Goal: Information Seeking & Learning: Learn about a topic

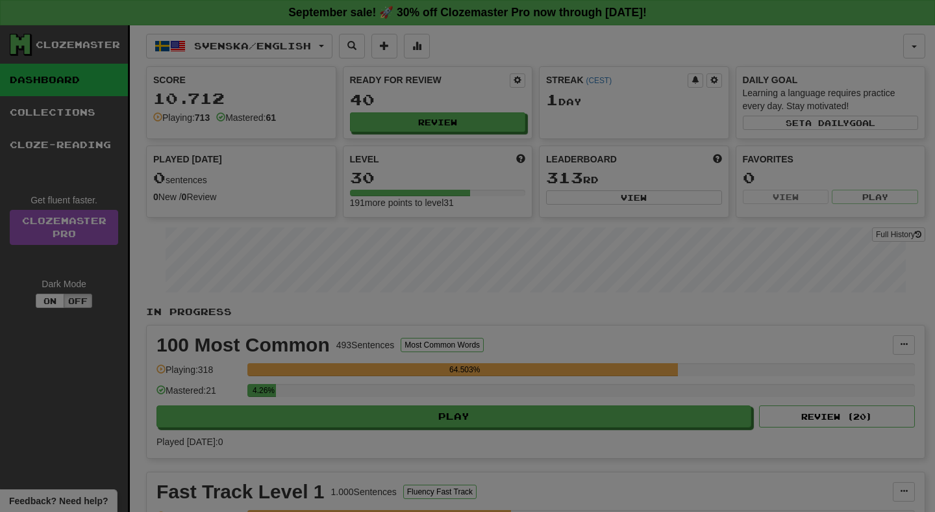
select select "**"
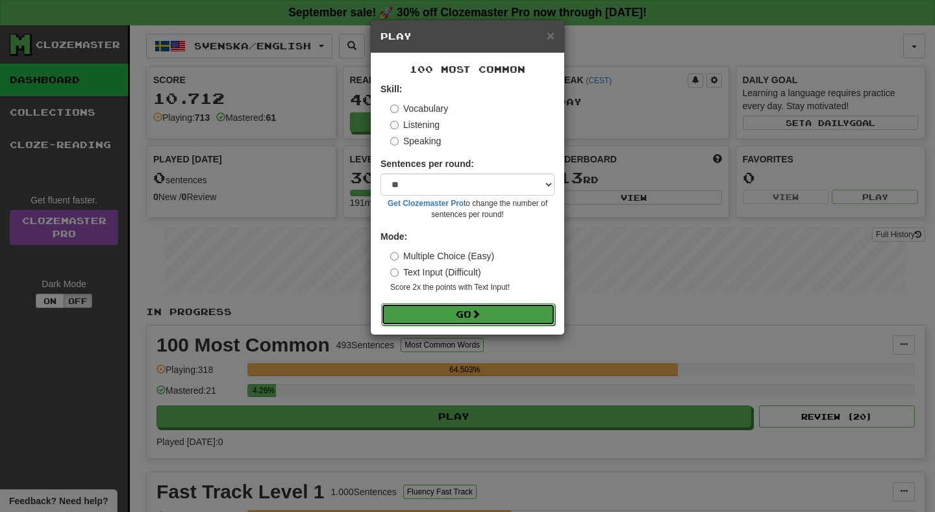
click at [514, 316] on button "Go" at bounding box center [468, 314] width 174 height 22
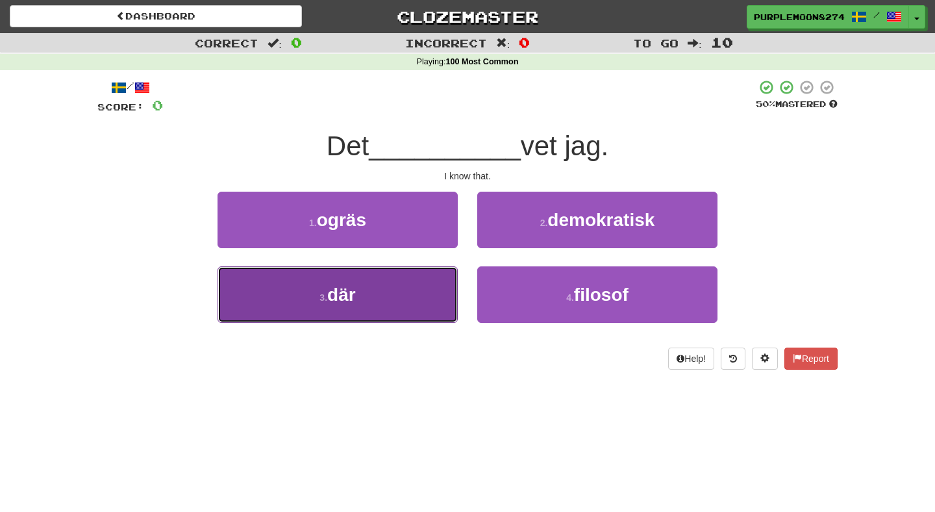
click at [397, 302] on button "3 . där" at bounding box center [337, 294] width 240 height 56
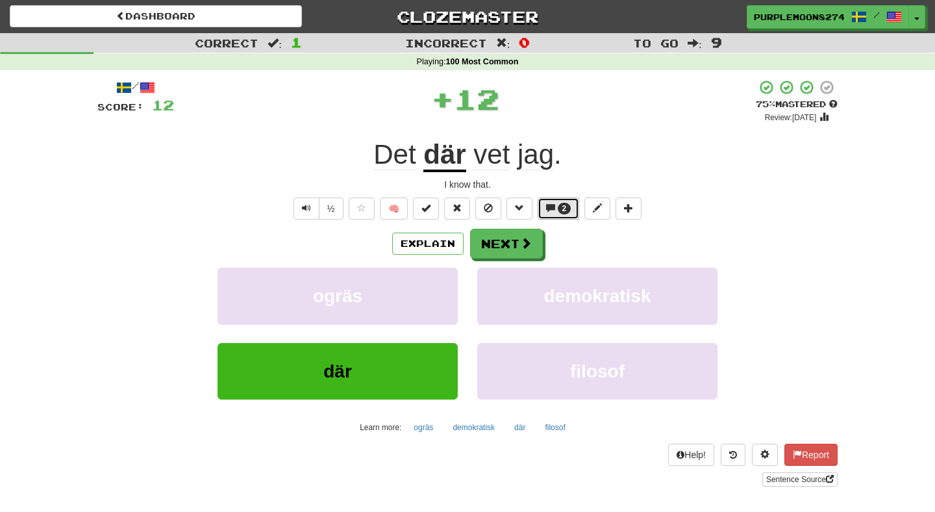
click at [560, 204] on span "2" at bounding box center [565, 209] width 14 height 12
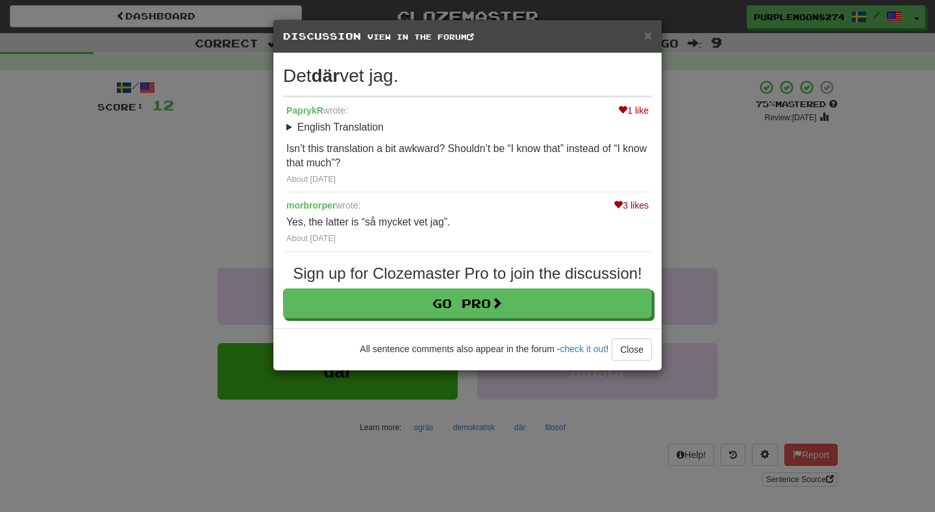
click at [710, 212] on div "× Discussion View in the forum Det där vet jag. 1 like [PERSON_NAME] wrote: Eng…" at bounding box center [467, 256] width 935 height 512
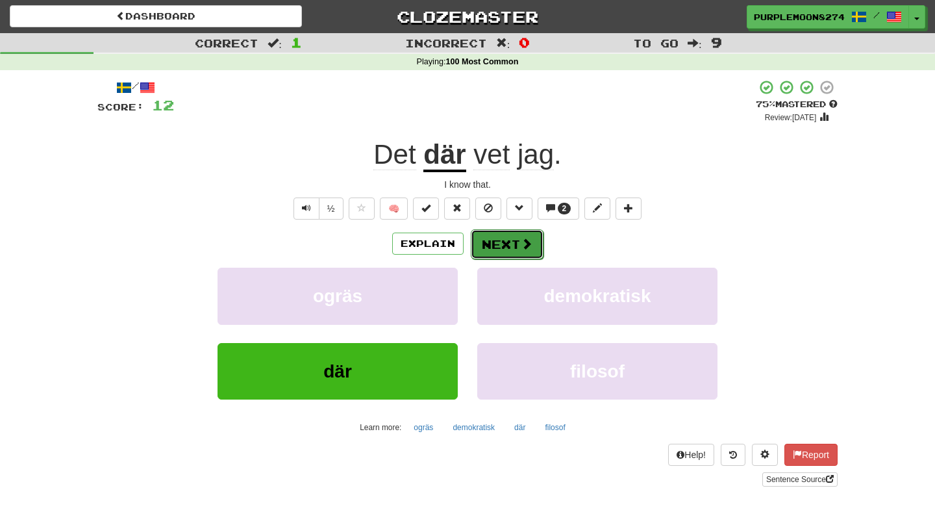
click at [507, 242] on button "Next" at bounding box center [507, 244] width 73 height 30
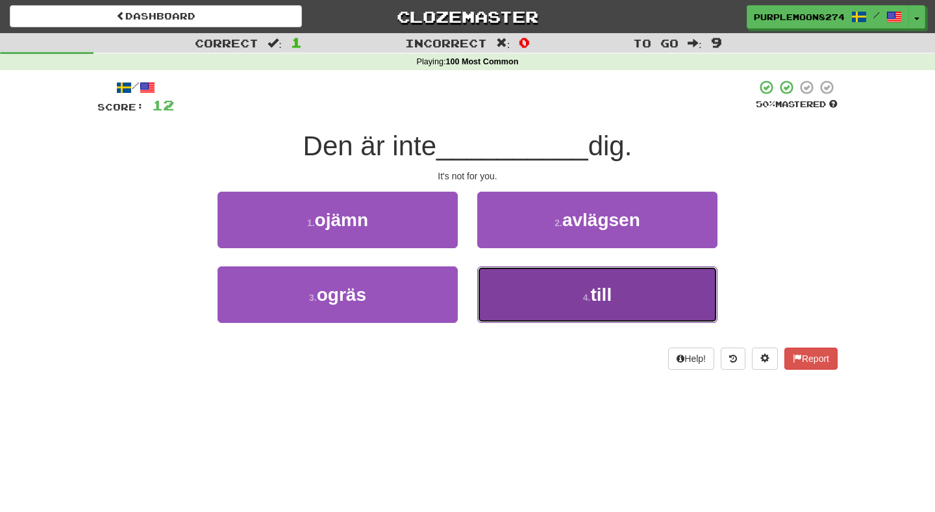
click at [502, 282] on button "4 . till" at bounding box center [597, 294] width 240 height 56
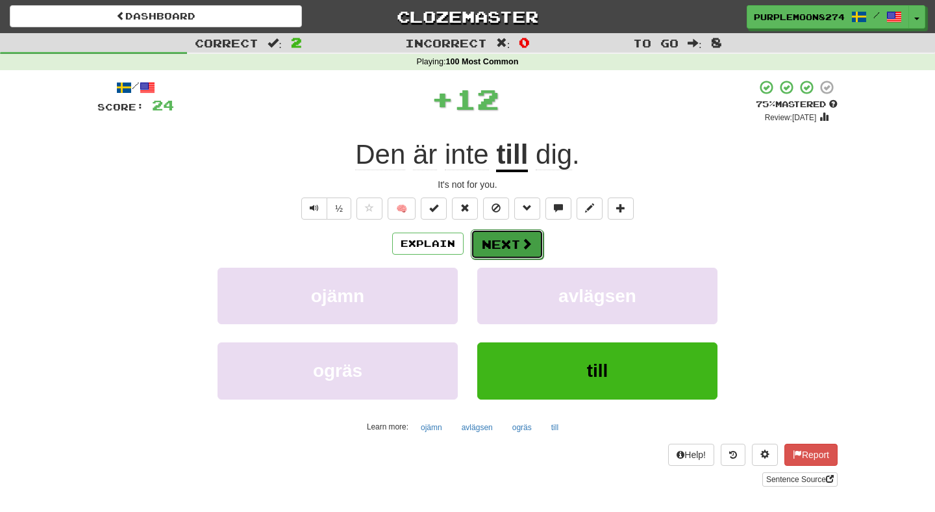
click at [507, 249] on button "Next" at bounding box center [507, 244] width 73 height 30
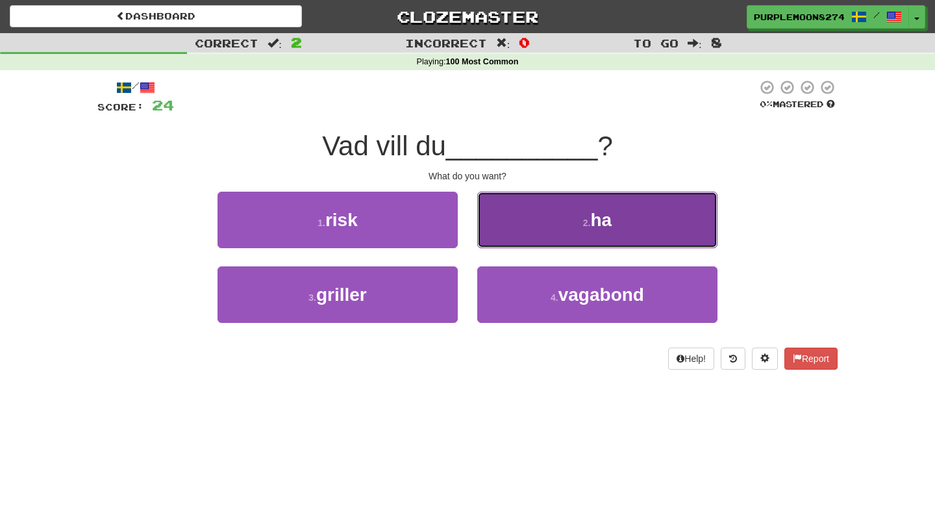
click at [503, 221] on button "2 . ha" at bounding box center [597, 220] width 240 height 56
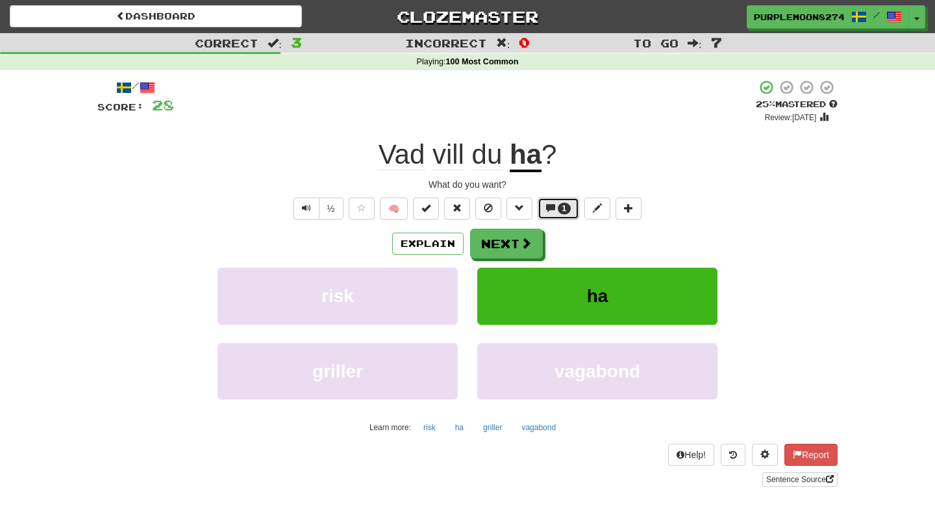
click at [550, 205] on span at bounding box center [550, 207] width 9 height 9
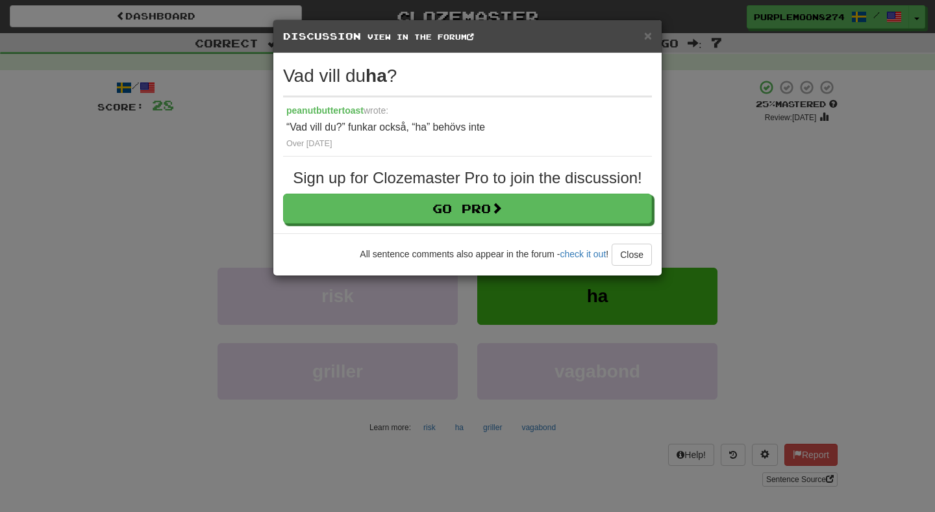
click at [670, 183] on div "× Discussion View in the forum Vad vill du ha ? peanutbuttertoast wrote: “Vad v…" at bounding box center [467, 256] width 935 height 512
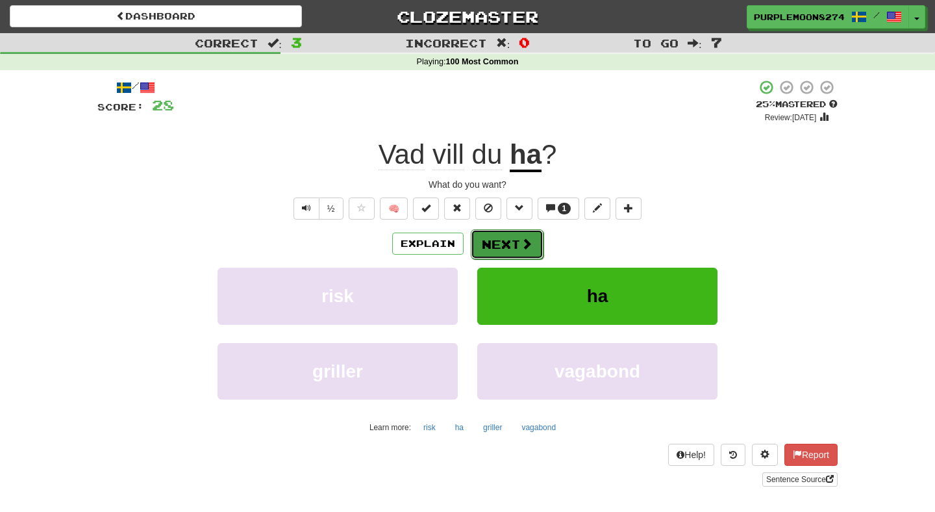
click at [501, 240] on button "Next" at bounding box center [507, 244] width 73 height 30
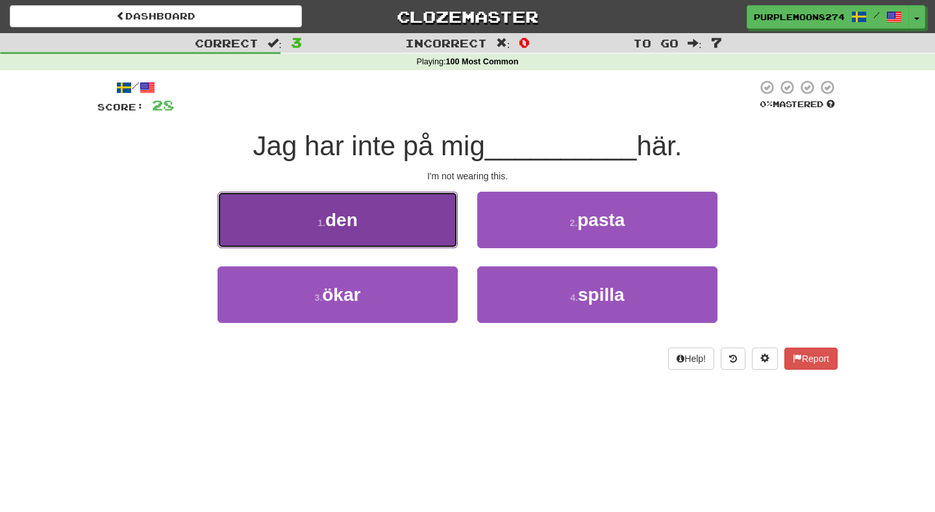
click at [439, 243] on button "1 . den" at bounding box center [337, 220] width 240 height 56
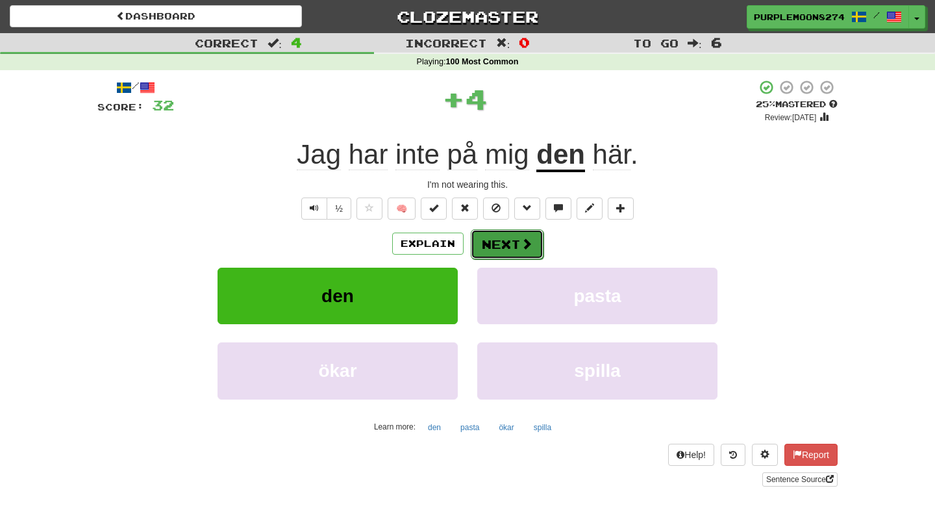
click at [506, 247] on button "Next" at bounding box center [507, 244] width 73 height 30
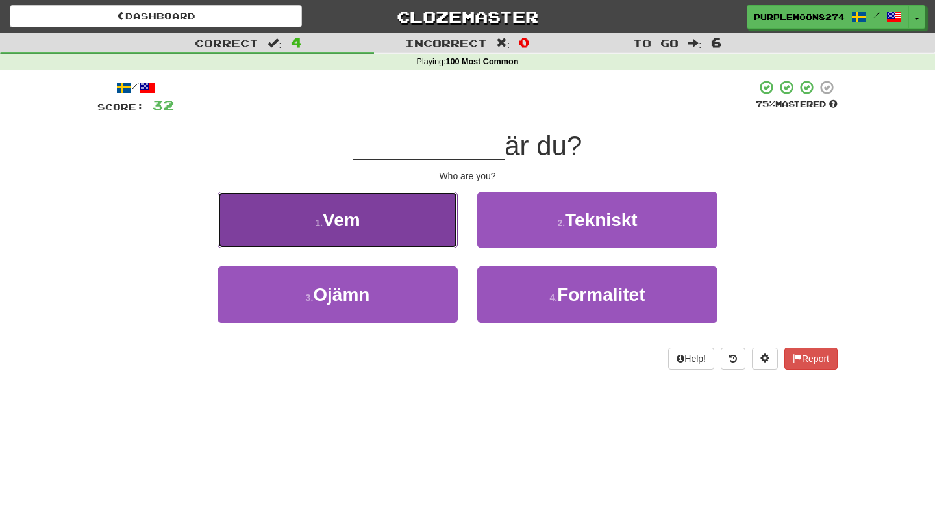
click at [426, 236] on button "1 . Vem" at bounding box center [337, 220] width 240 height 56
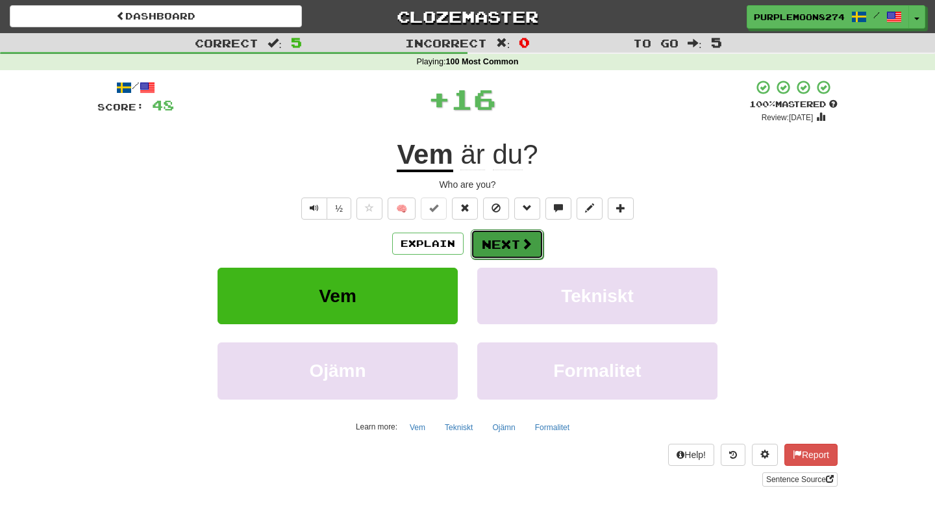
click at [484, 242] on button "Next" at bounding box center [507, 244] width 73 height 30
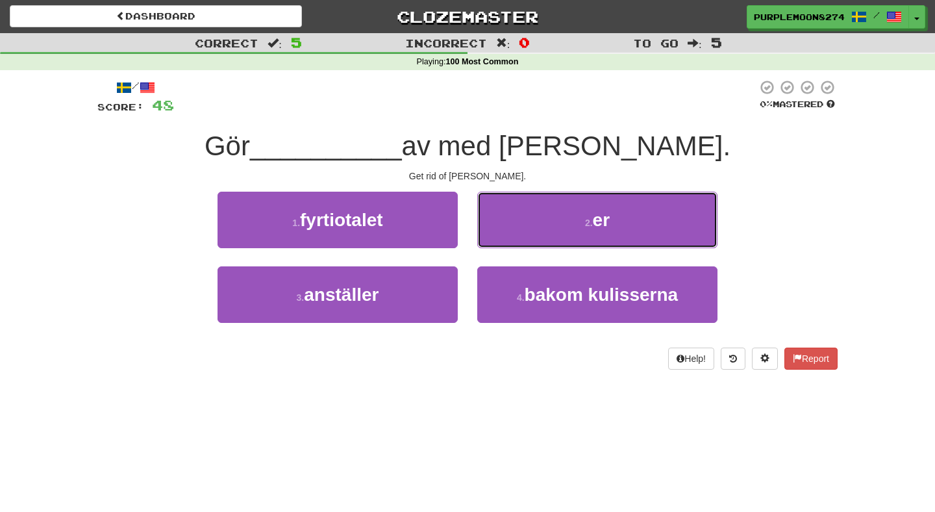
click at [484, 242] on button "2 . er" at bounding box center [597, 220] width 240 height 56
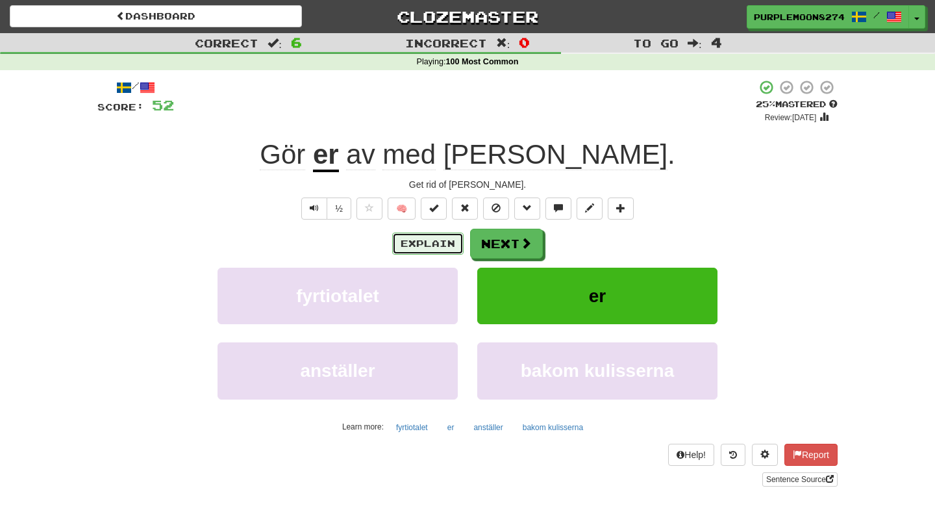
click at [411, 244] on button "Explain" at bounding box center [427, 243] width 71 height 22
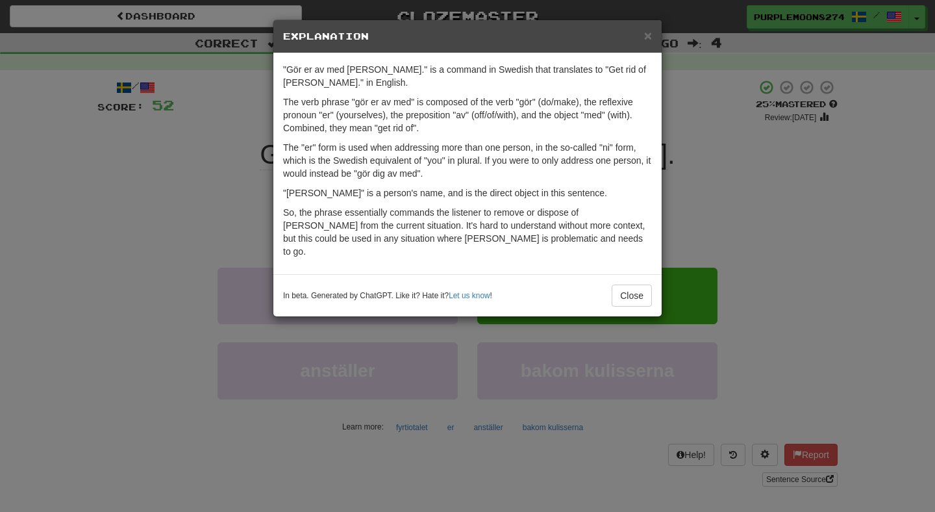
click at [702, 174] on div "× Explanation "Gör er av med [PERSON_NAME]." is a command in Swedish that trans…" at bounding box center [467, 256] width 935 height 512
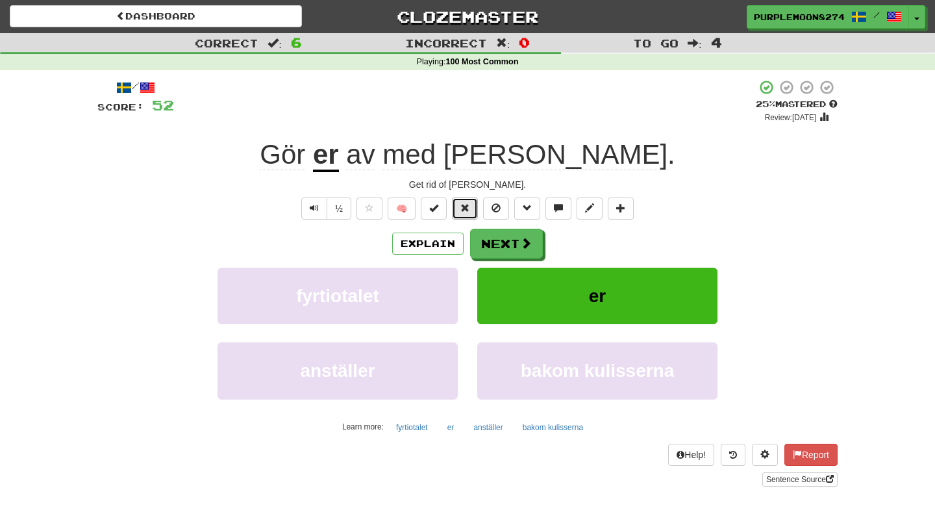
click at [464, 206] on span at bounding box center [464, 207] width 9 height 9
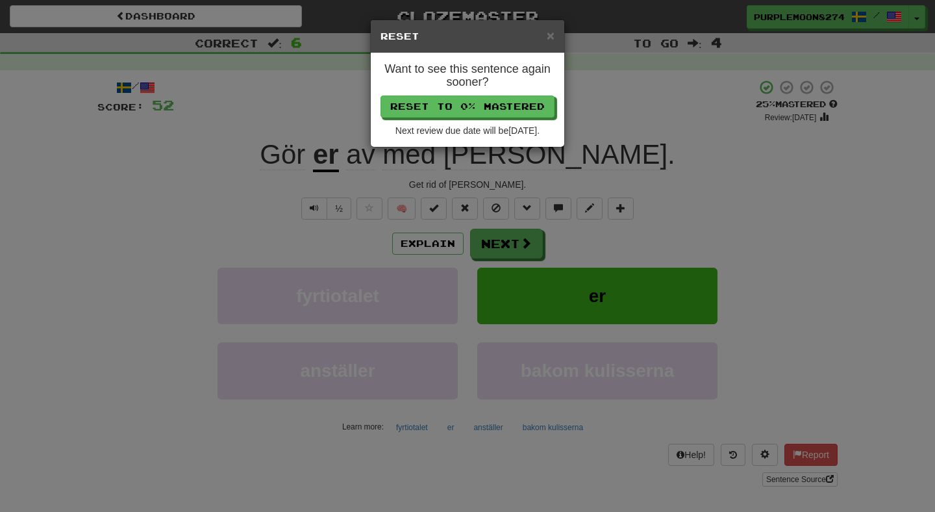
click at [470, 95] on p "Reset to 0% Mastered" at bounding box center [467, 106] width 174 height 22
click at [462, 108] on button "Reset to 0% Mastered" at bounding box center [468, 107] width 174 height 22
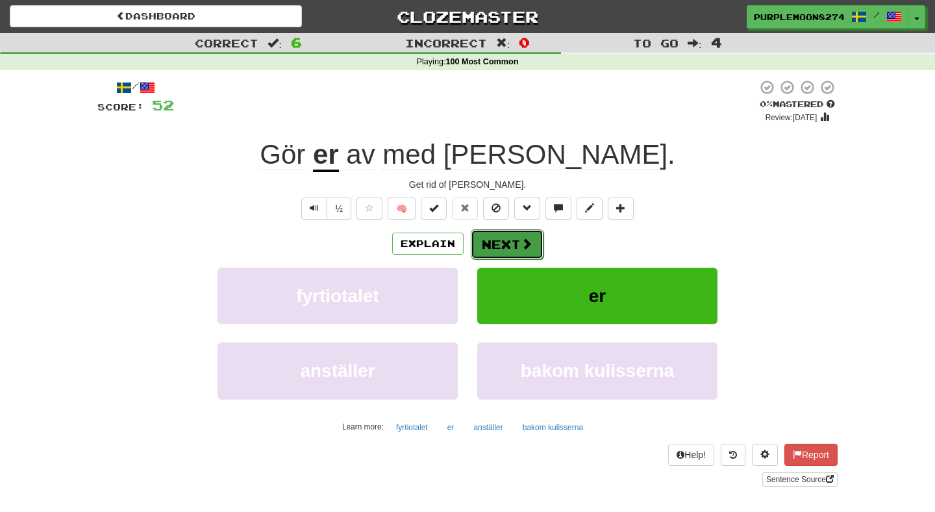
click at [488, 230] on button "Next" at bounding box center [507, 244] width 73 height 30
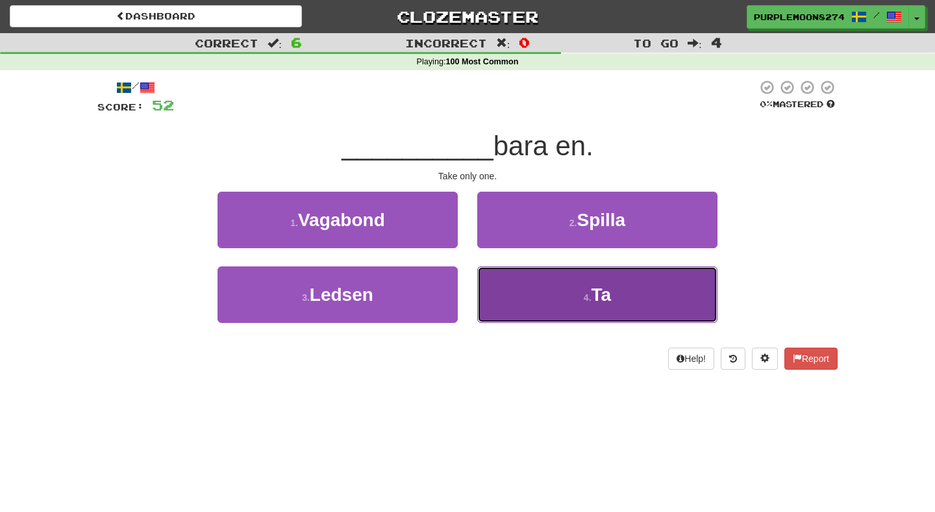
click at [492, 291] on button "4 . Ta" at bounding box center [597, 294] width 240 height 56
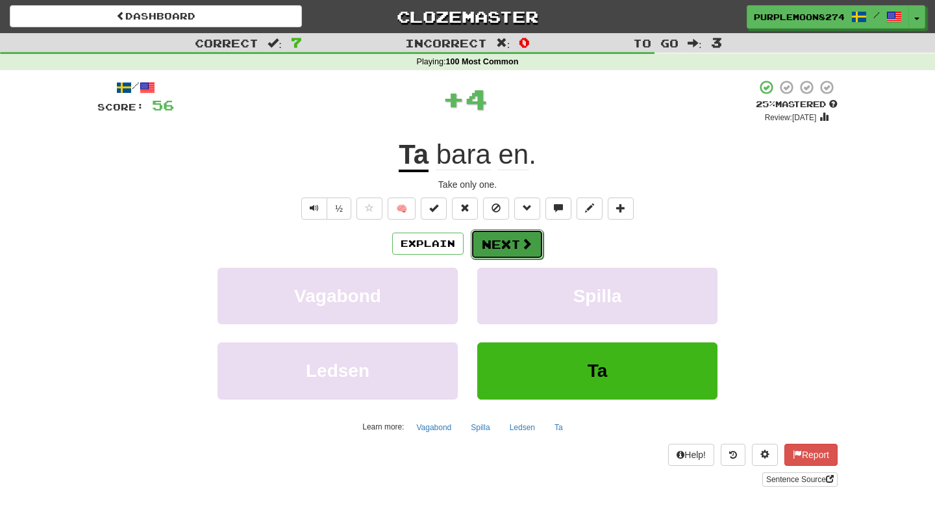
click at [491, 243] on button "Next" at bounding box center [507, 244] width 73 height 30
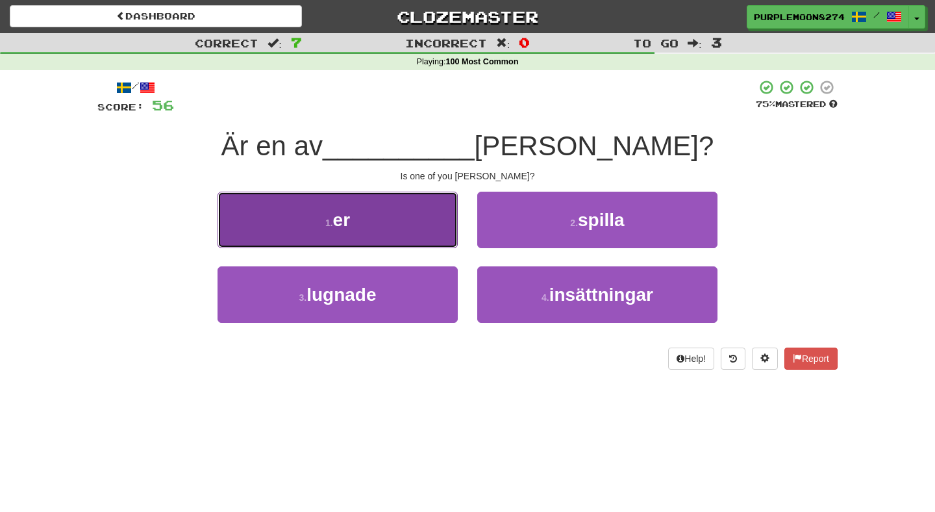
click at [414, 235] on button "1 . er" at bounding box center [337, 220] width 240 height 56
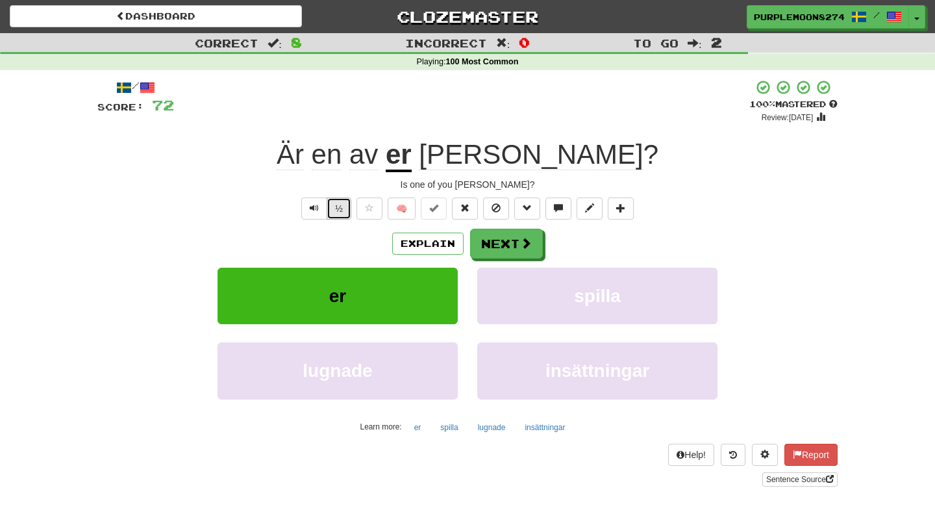
click at [328, 212] on button "½" at bounding box center [339, 208] width 25 height 22
click at [340, 210] on button "½" at bounding box center [339, 208] width 25 height 22
click at [488, 243] on button "Next" at bounding box center [507, 244] width 73 height 30
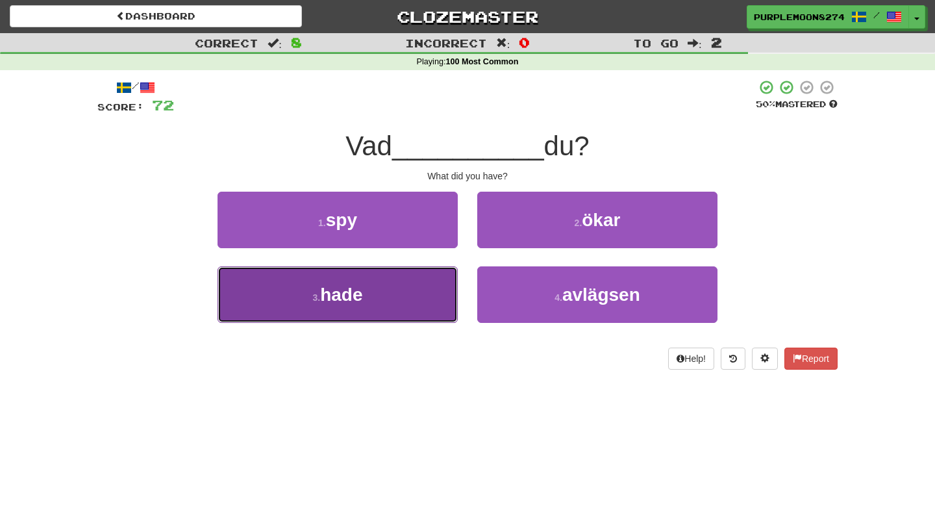
click at [428, 292] on button "3 . hade" at bounding box center [337, 294] width 240 height 56
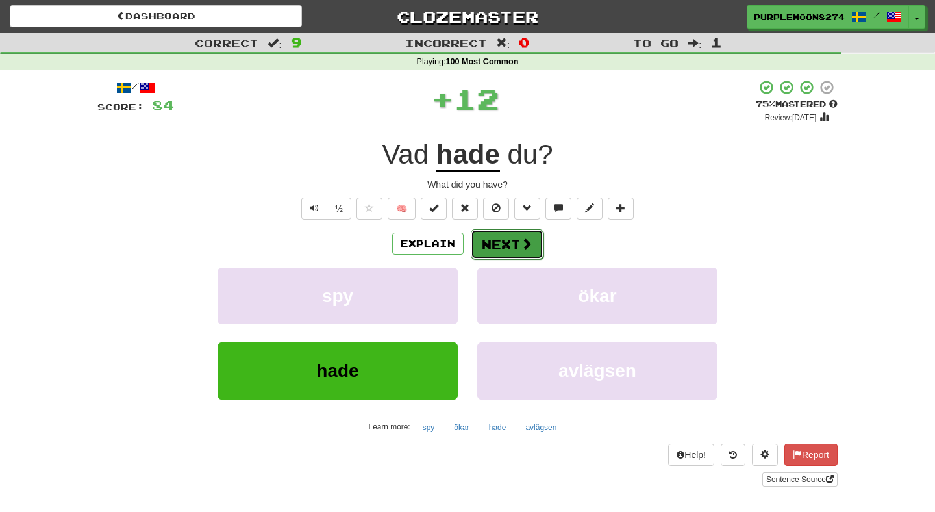
click at [495, 242] on button "Next" at bounding box center [507, 244] width 73 height 30
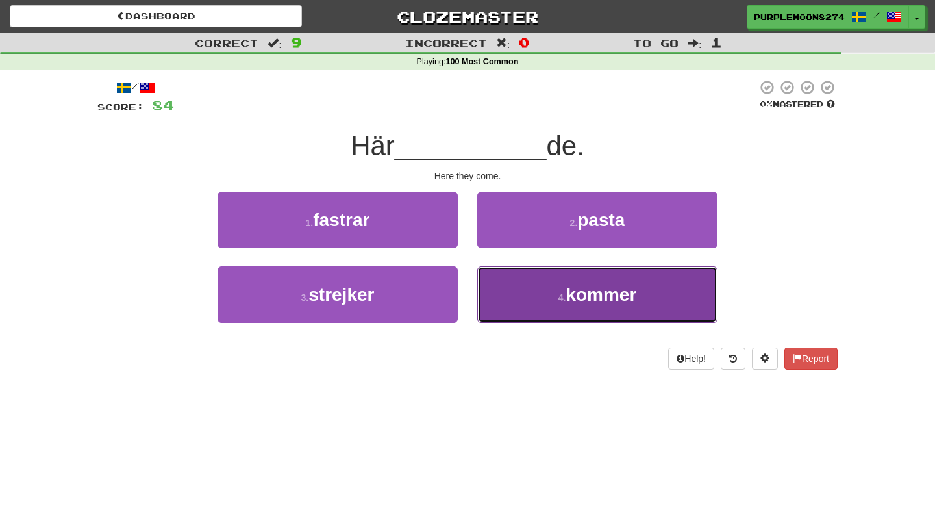
click at [490, 284] on button "4 . kommer" at bounding box center [597, 294] width 240 height 56
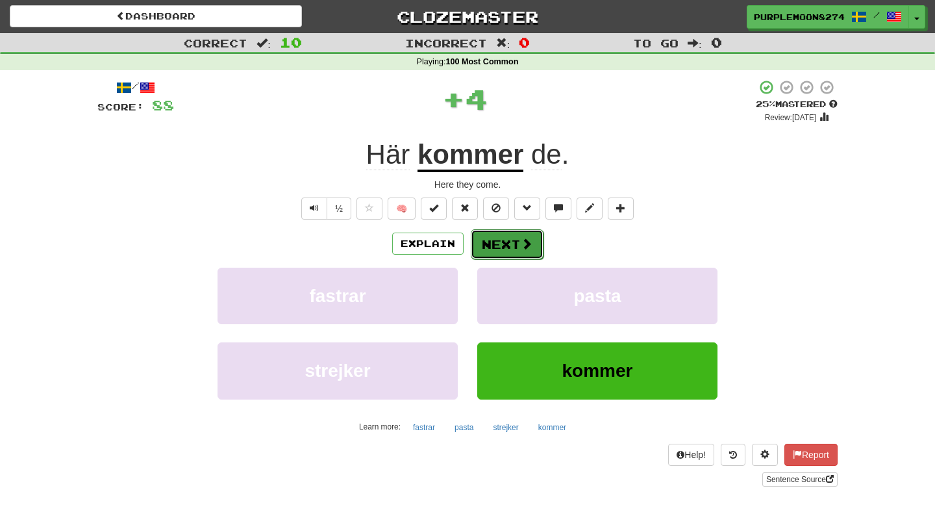
click at [497, 254] on button "Next" at bounding box center [507, 244] width 73 height 30
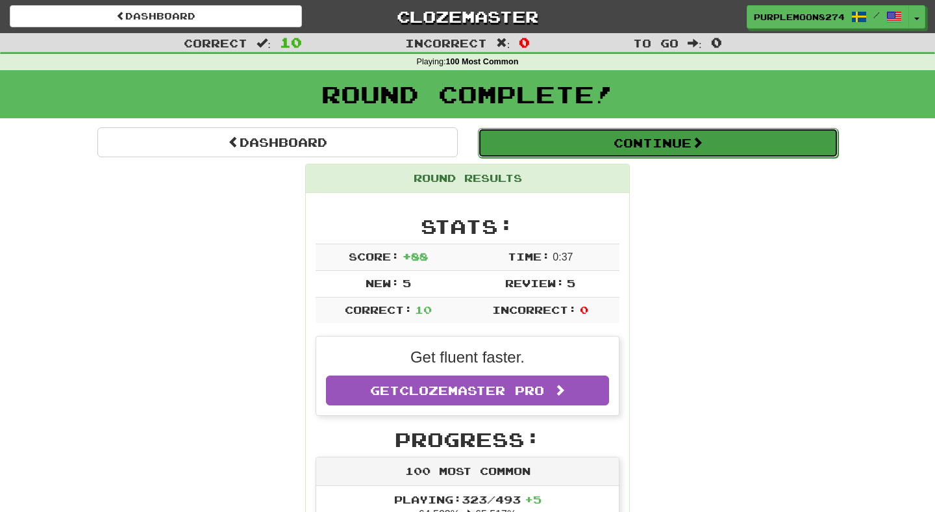
click at [530, 143] on button "Continue" at bounding box center [658, 143] width 360 height 30
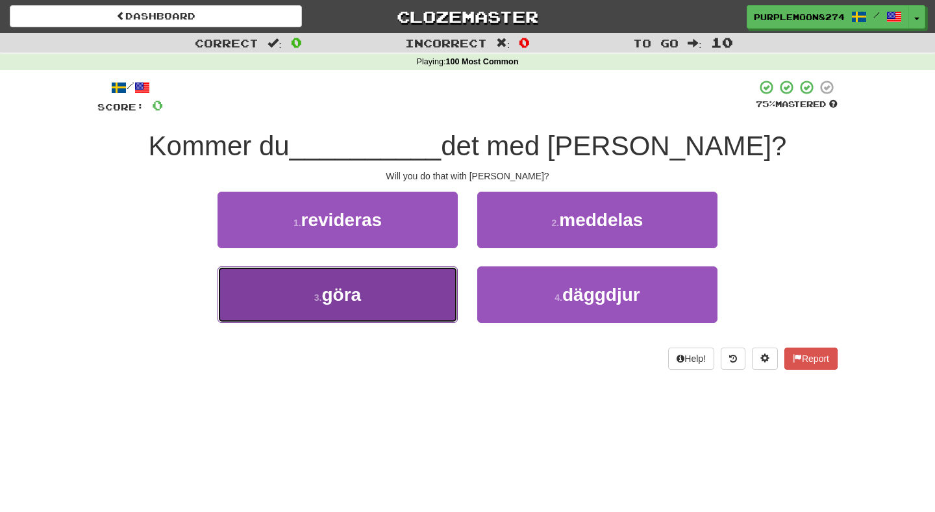
click at [410, 301] on button "3 . göra" at bounding box center [337, 294] width 240 height 56
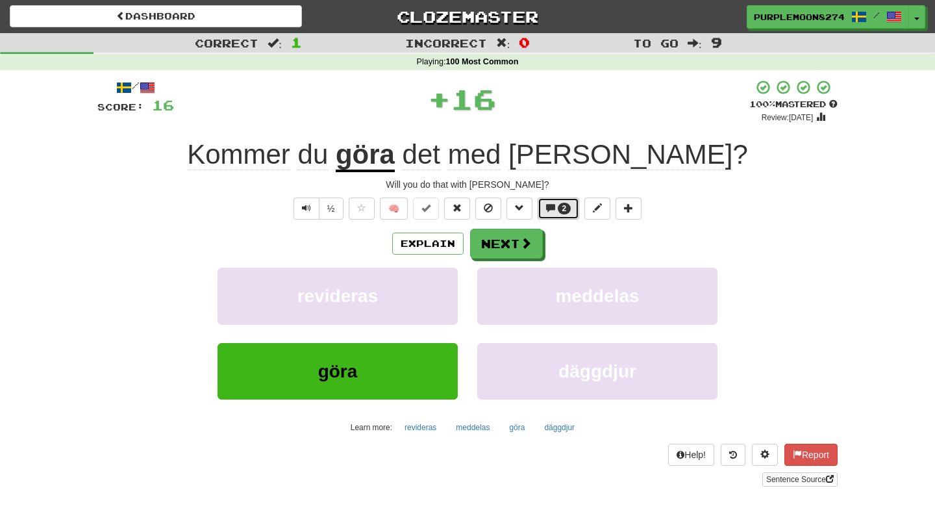
click at [558, 203] on button "2" at bounding box center [559, 208] width 42 height 22
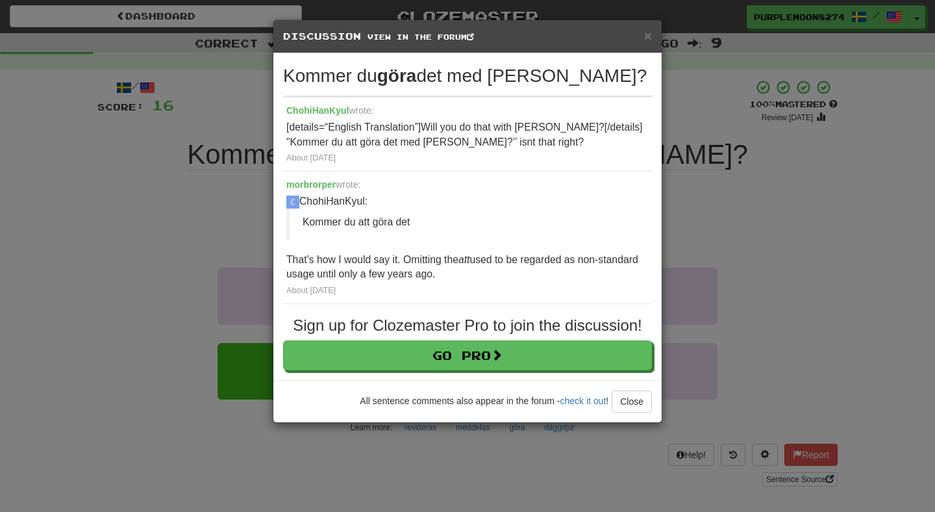
click at [676, 199] on div "× Discussion View in the forum Kommer du göra det med [PERSON_NAME]? ChohiHanKy…" at bounding box center [467, 256] width 935 height 512
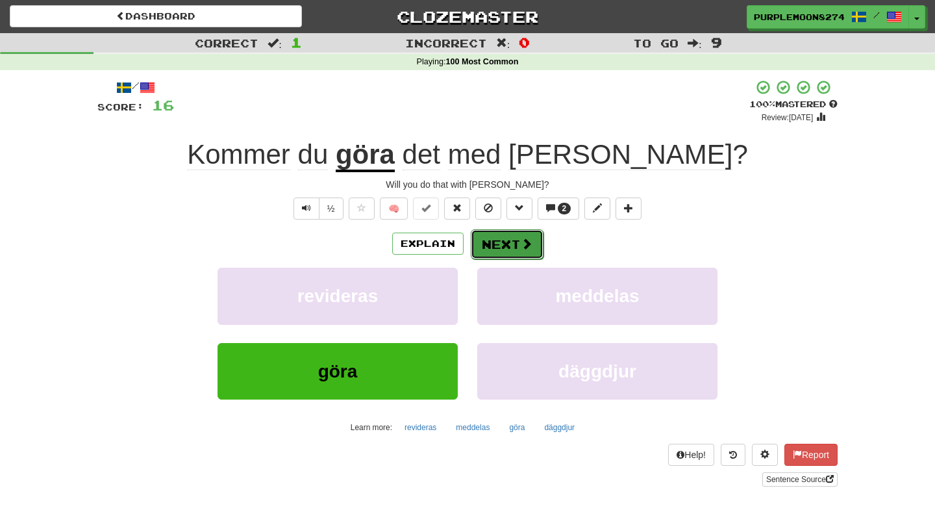
click at [515, 252] on button "Next" at bounding box center [507, 244] width 73 height 30
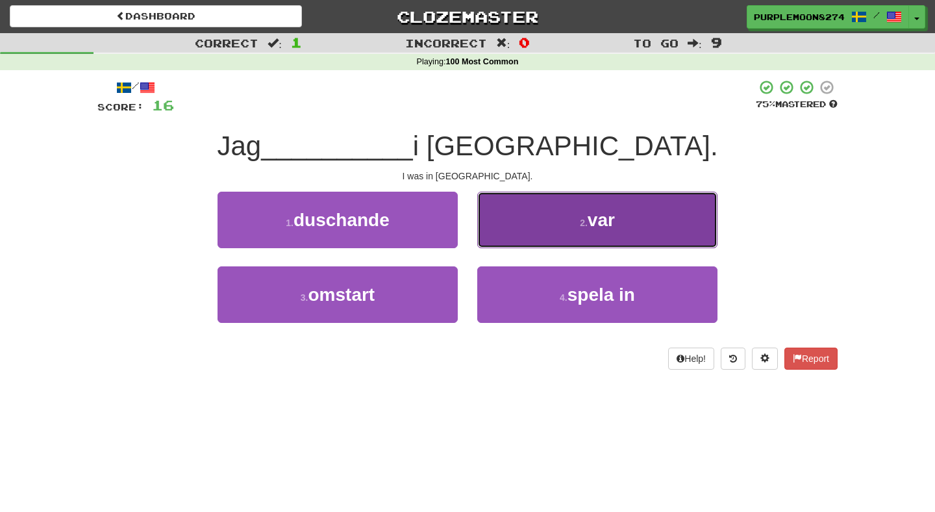
click at [510, 232] on button "2 . var" at bounding box center [597, 220] width 240 height 56
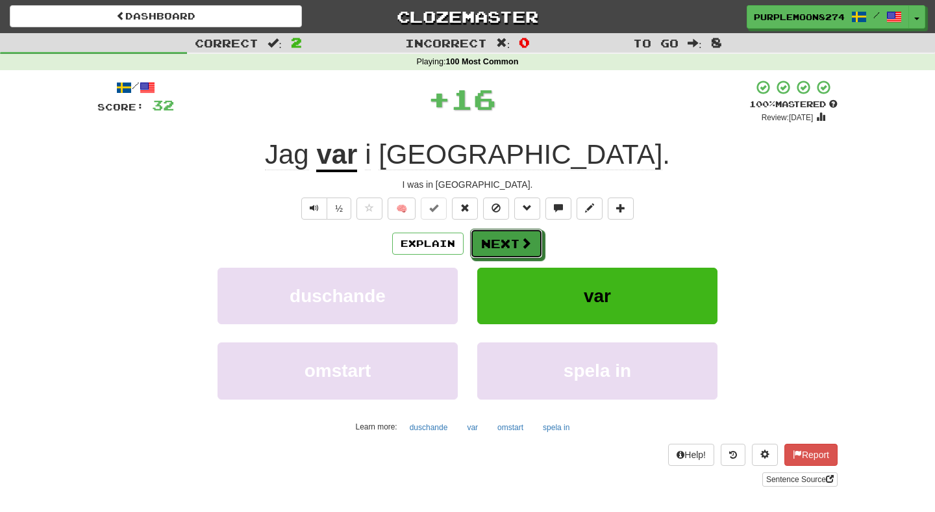
click at [510, 232] on button "Next" at bounding box center [506, 244] width 73 height 30
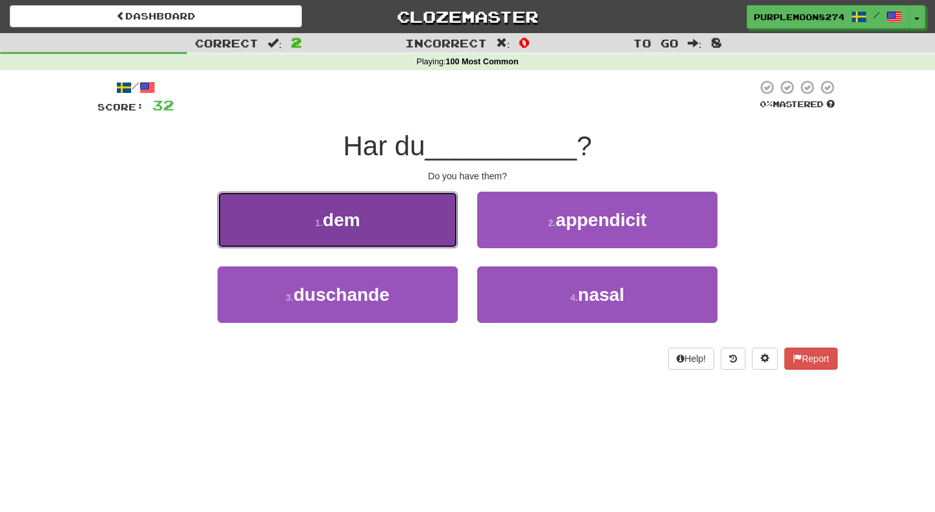
click at [438, 214] on button "1 . dem" at bounding box center [337, 220] width 240 height 56
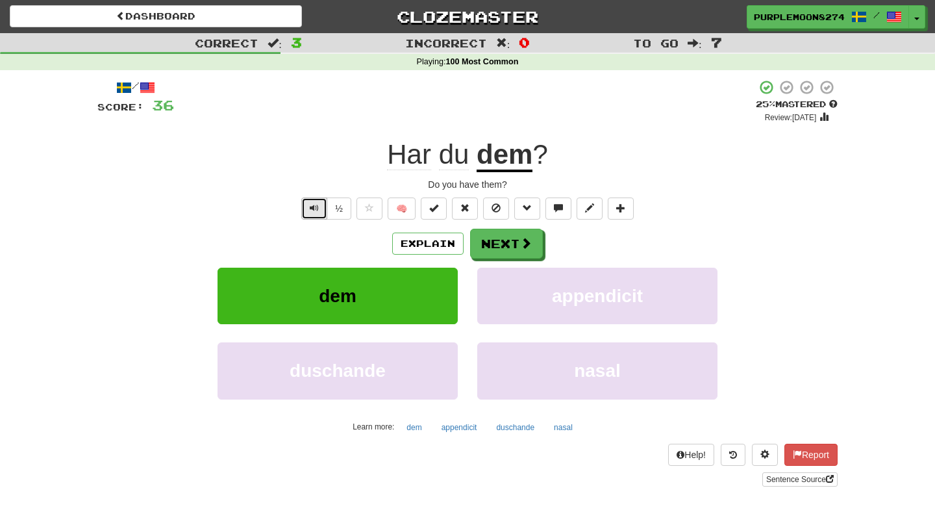
click at [310, 208] on span "Text-to-speech controls" at bounding box center [314, 207] width 9 height 9
click at [499, 240] on button "Next" at bounding box center [507, 244] width 73 height 30
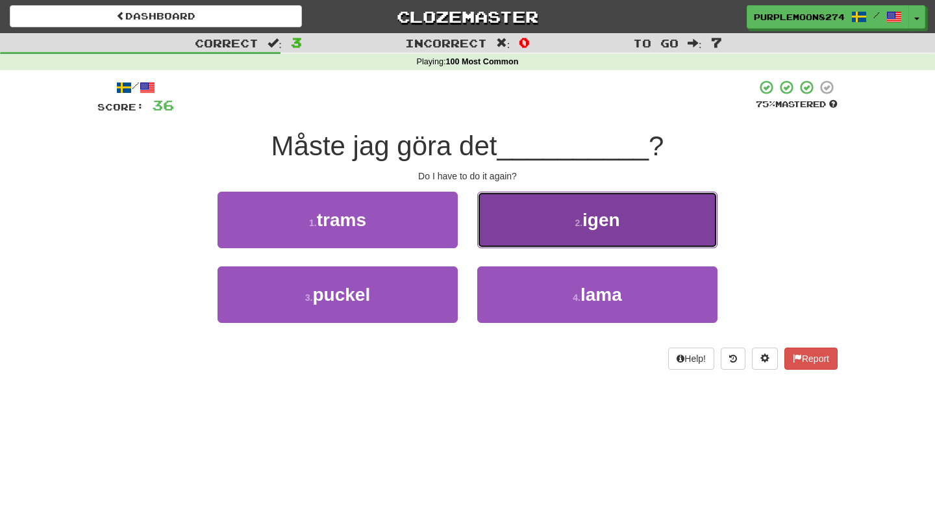
click at [508, 240] on button "2 . igen" at bounding box center [597, 220] width 240 height 56
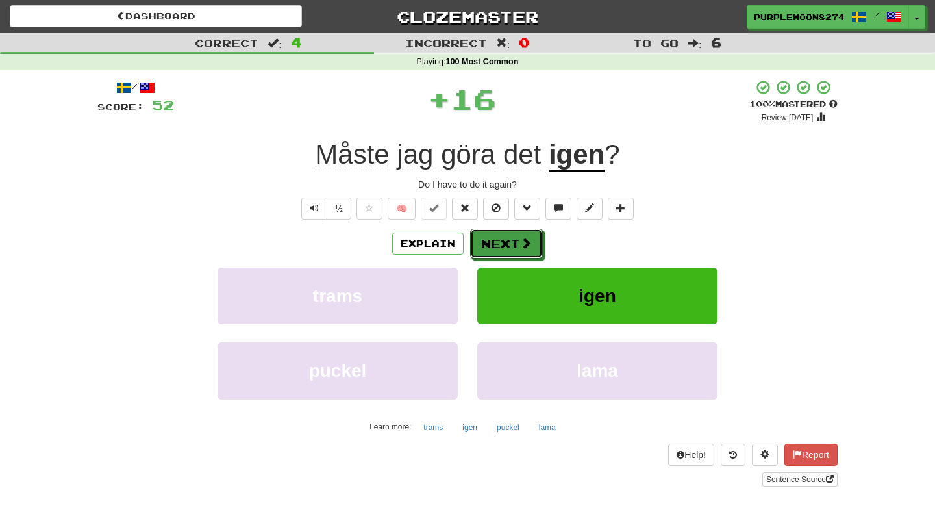
click at [508, 240] on button "Next" at bounding box center [506, 244] width 73 height 30
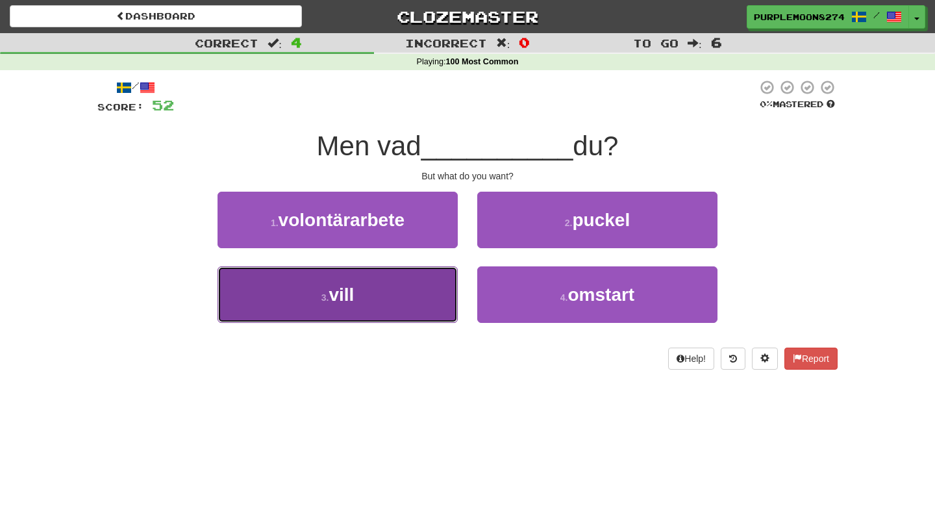
click at [442, 280] on button "3 . vill" at bounding box center [337, 294] width 240 height 56
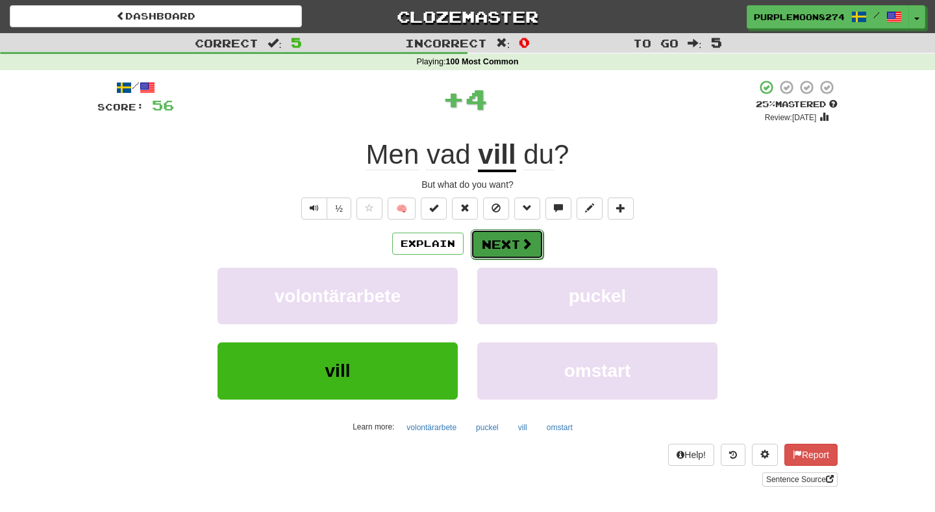
click at [489, 250] on button "Next" at bounding box center [507, 244] width 73 height 30
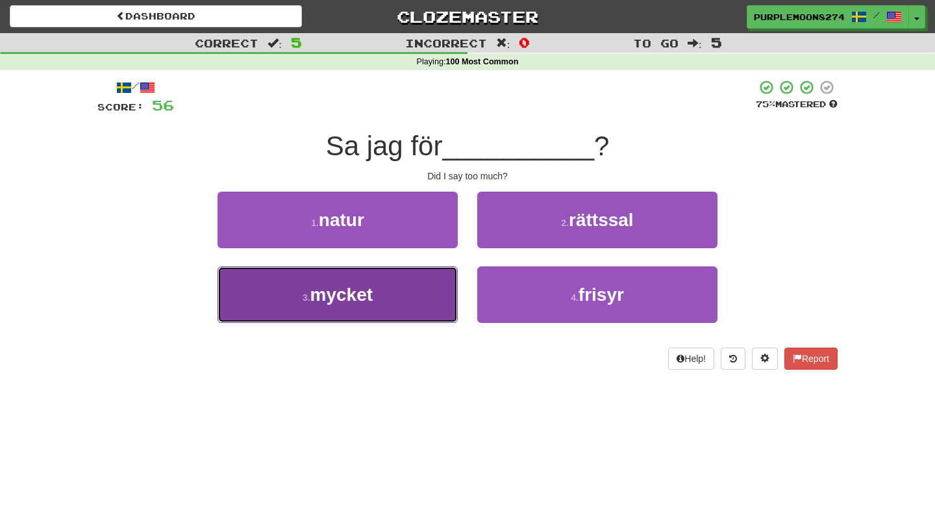
click at [417, 277] on button "3 . mycket" at bounding box center [337, 294] width 240 height 56
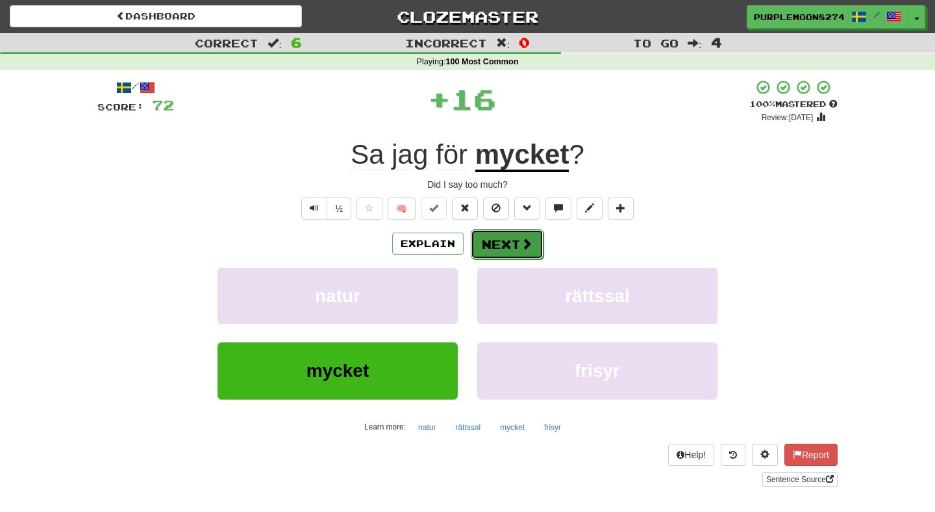
click at [485, 249] on button "Next" at bounding box center [507, 244] width 73 height 30
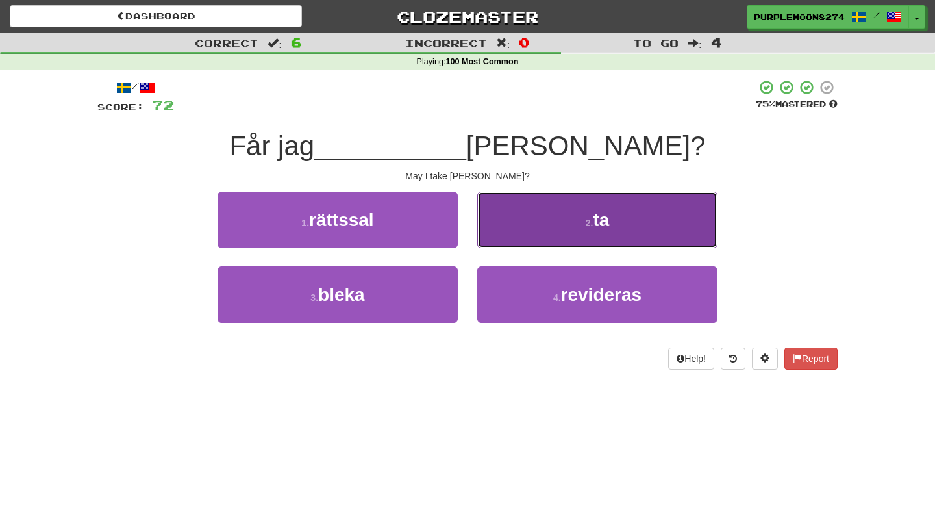
click at [510, 236] on button "2 . ta" at bounding box center [597, 220] width 240 height 56
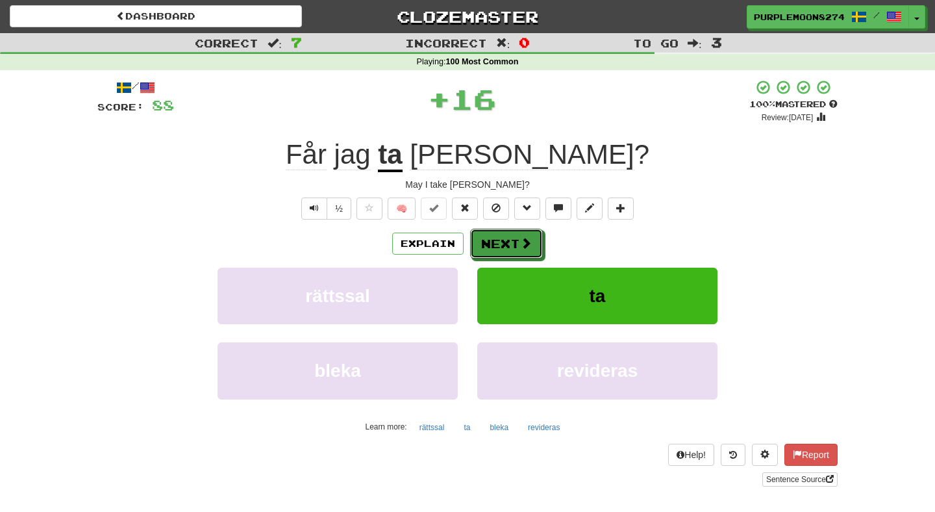
click at [510, 236] on button "Next" at bounding box center [506, 244] width 73 height 30
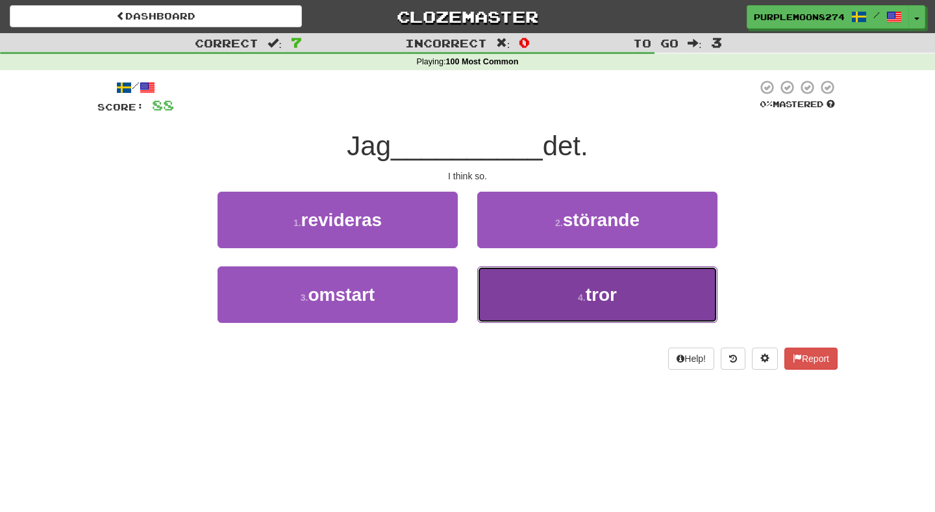
click at [505, 288] on button "4 . tror" at bounding box center [597, 294] width 240 height 56
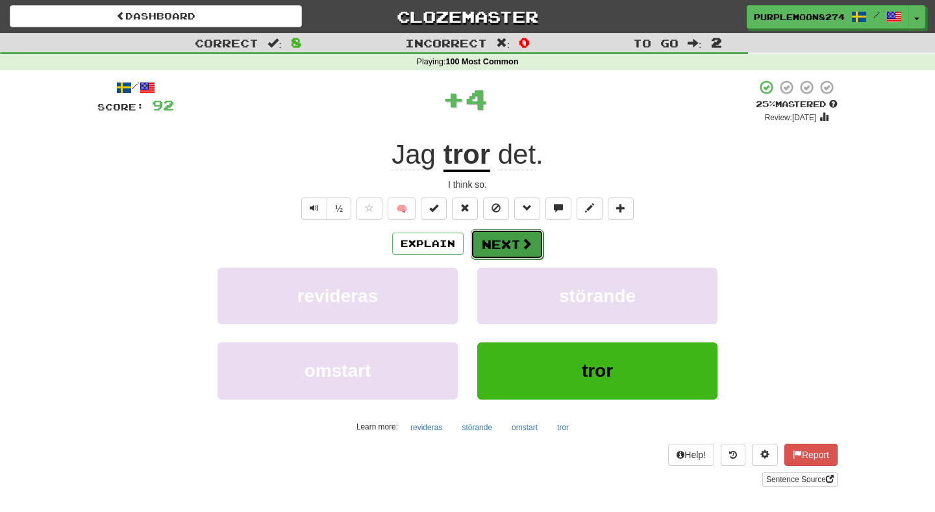
click at [501, 249] on button "Next" at bounding box center [507, 244] width 73 height 30
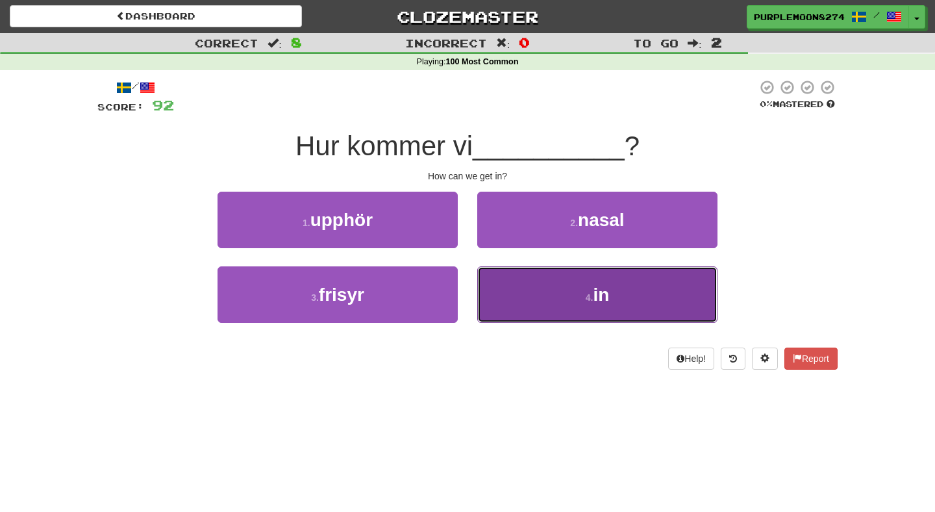
click at [500, 295] on button "4 . in" at bounding box center [597, 294] width 240 height 56
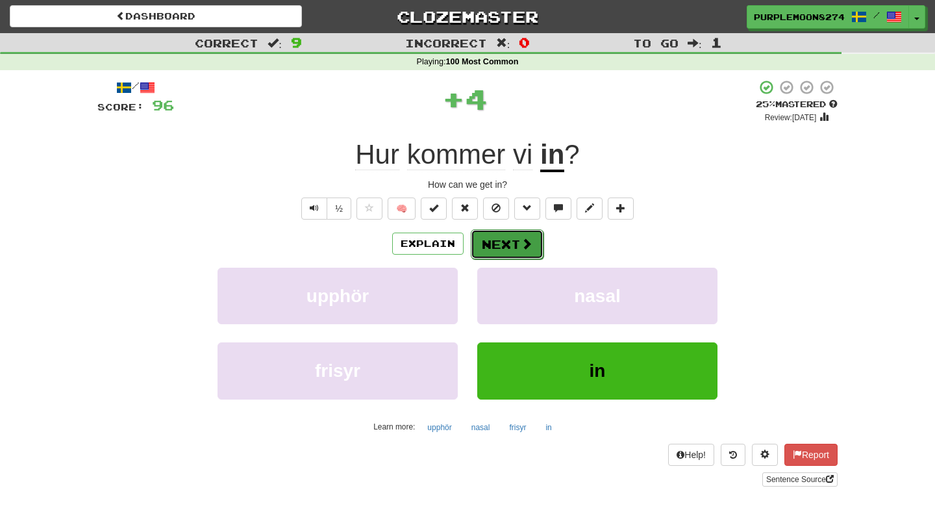
click at [502, 254] on button "Next" at bounding box center [507, 244] width 73 height 30
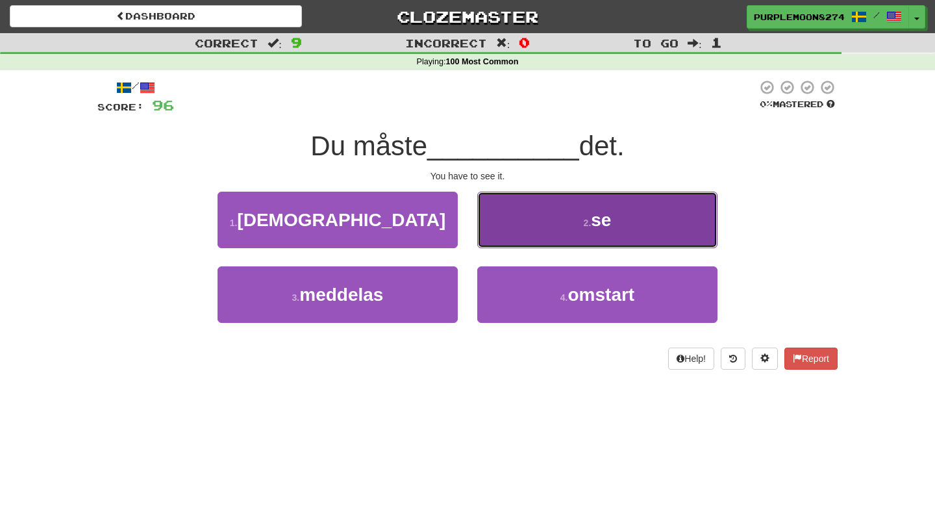
click at [502, 226] on button "2 . se" at bounding box center [597, 220] width 240 height 56
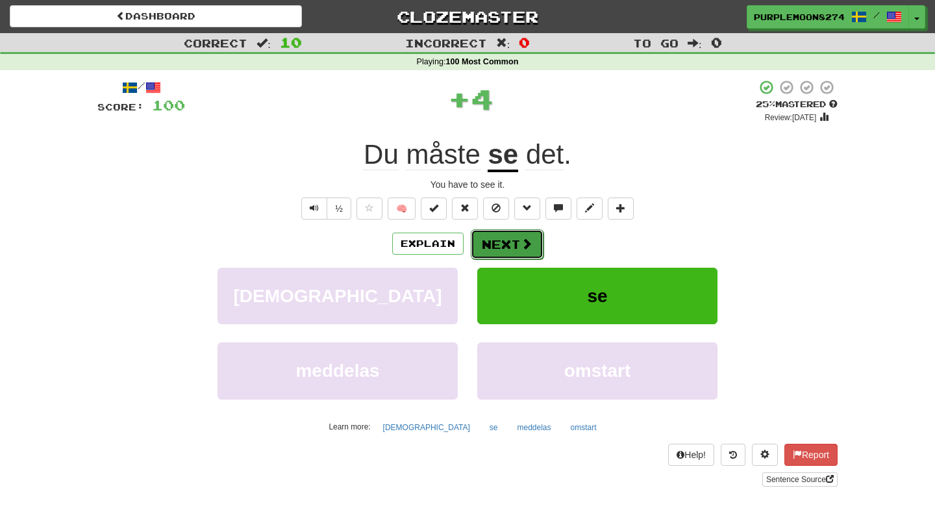
click at [500, 251] on button "Next" at bounding box center [507, 244] width 73 height 30
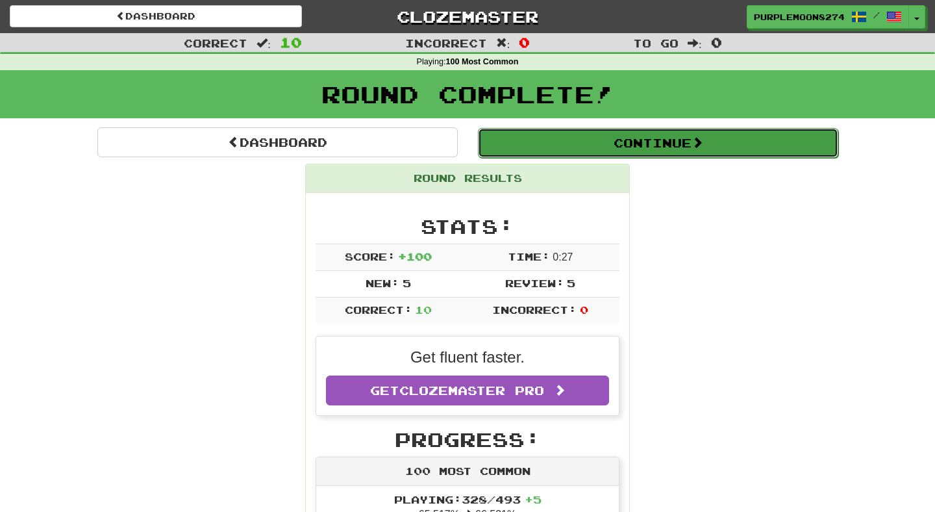
click at [550, 151] on button "Continue" at bounding box center [658, 143] width 360 height 30
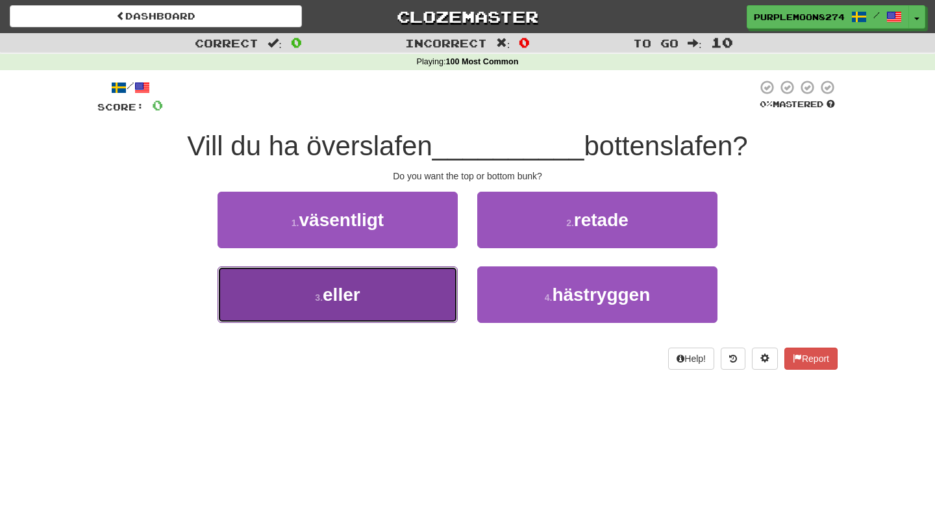
click at [421, 290] on button "3 . eller" at bounding box center [337, 294] width 240 height 56
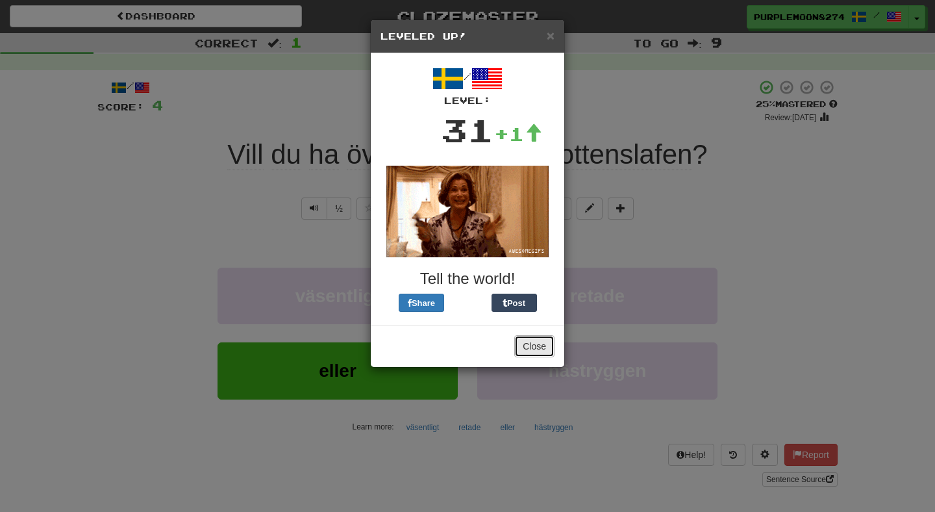
click at [530, 345] on button "Close" at bounding box center [534, 346] width 40 height 22
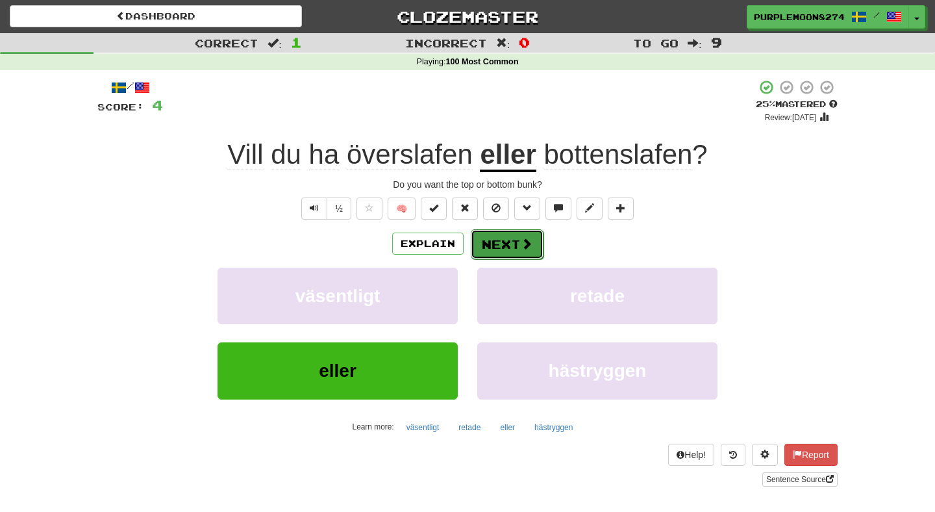
click at [478, 253] on button "Next" at bounding box center [507, 244] width 73 height 30
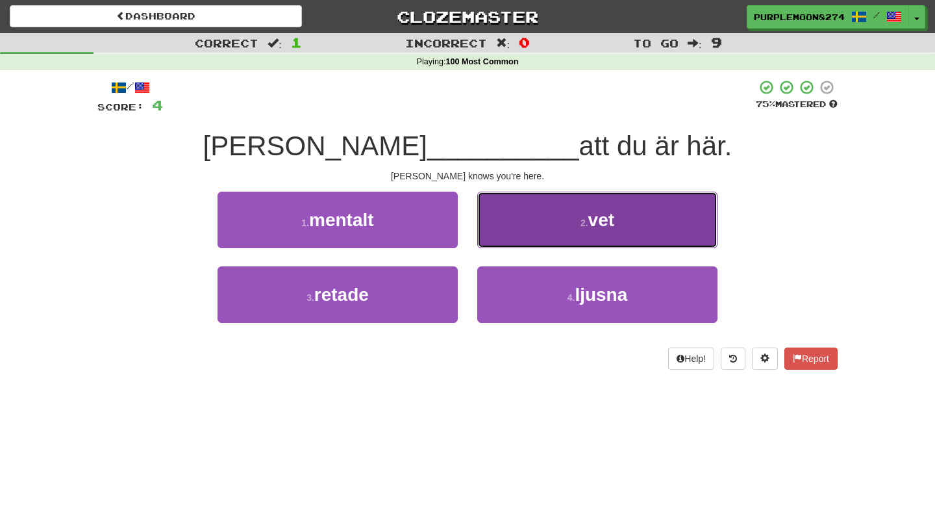
click at [515, 229] on button "2 . vet" at bounding box center [597, 220] width 240 height 56
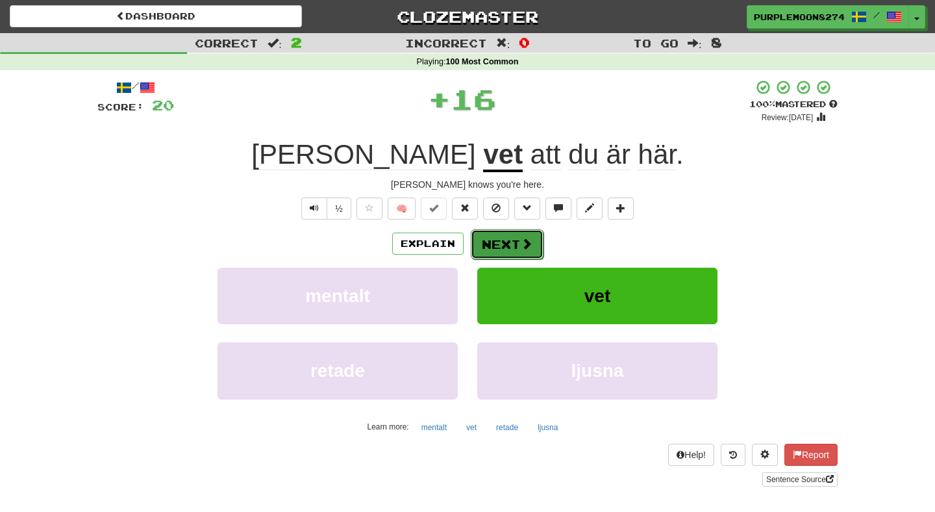
click at [493, 249] on button "Next" at bounding box center [507, 244] width 73 height 30
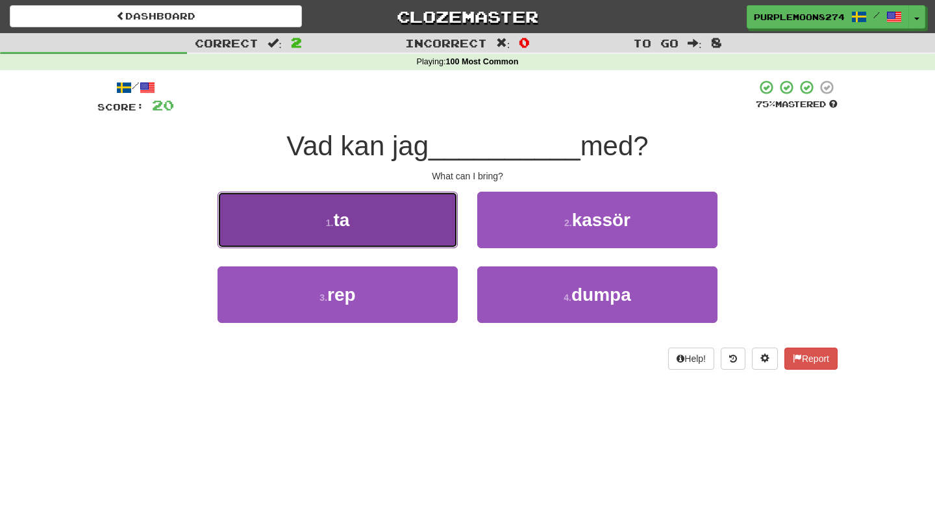
click at [417, 236] on button "1 . ta" at bounding box center [337, 220] width 240 height 56
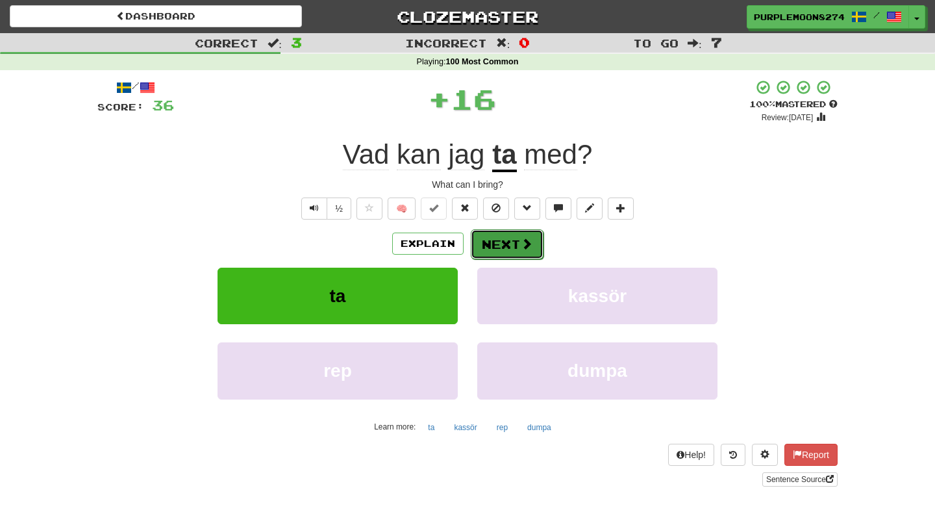
click at [499, 248] on button "Next" at bounding box center [507, 244] width 73 height 30
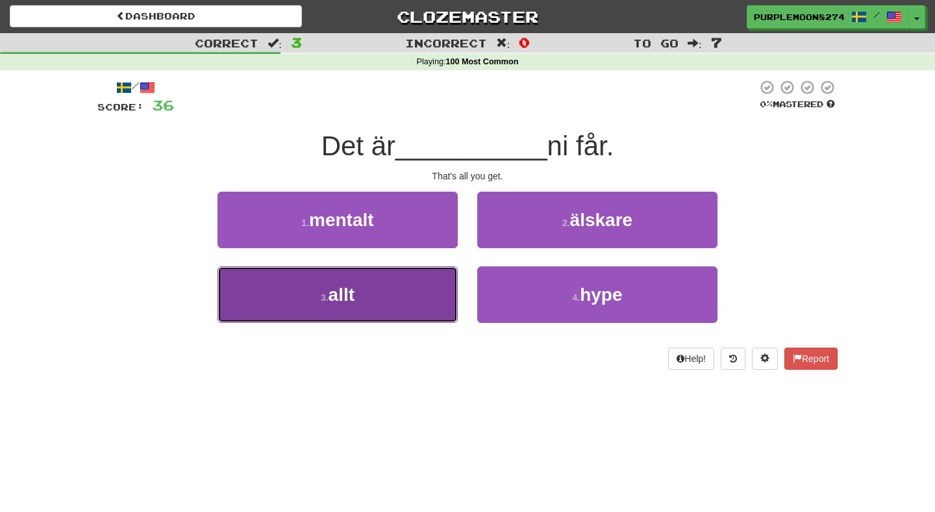
click at [413, 278] on button "3 . allt" at bounding box center [337, 294] width 240 height 56
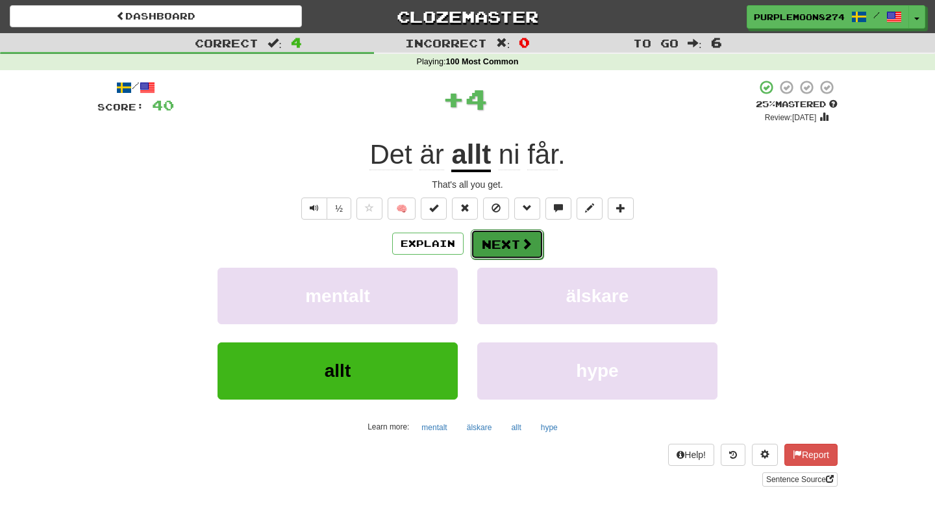
click at [476, 254] on button "Next" at bounding box center [507, 244] width 73 height 30
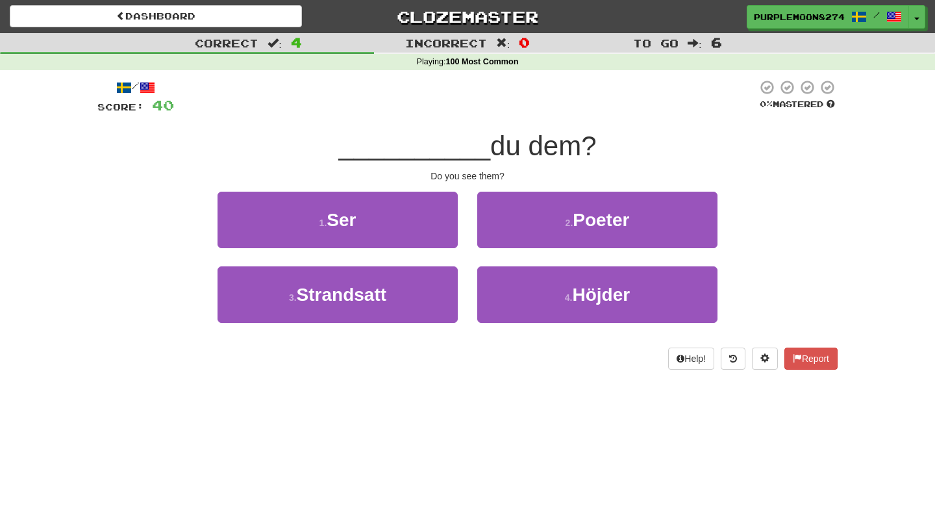
click at [449, 247] on div "1 . Ser" at bounding box center [338, 229] width 260 height 75
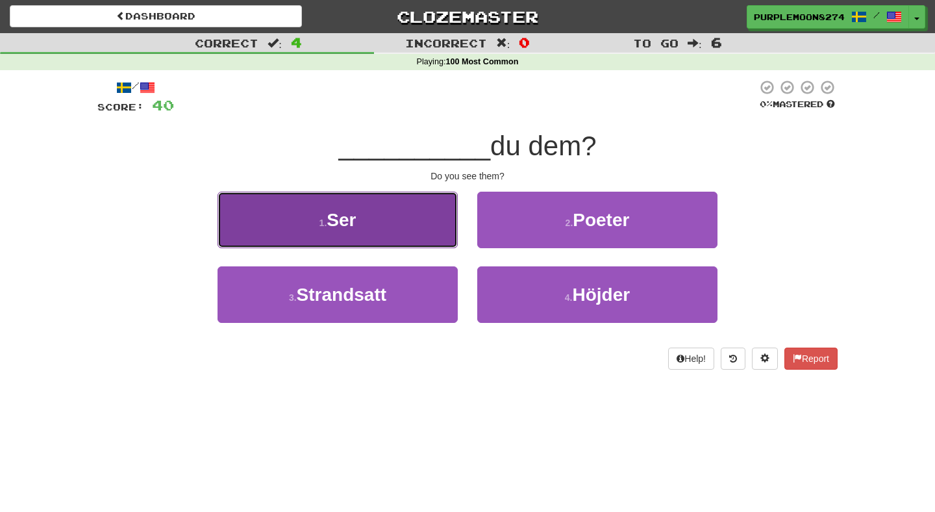
click at [425, 229] on button "1 . Ser" at bounding box center [337, 220] width 240 height 56
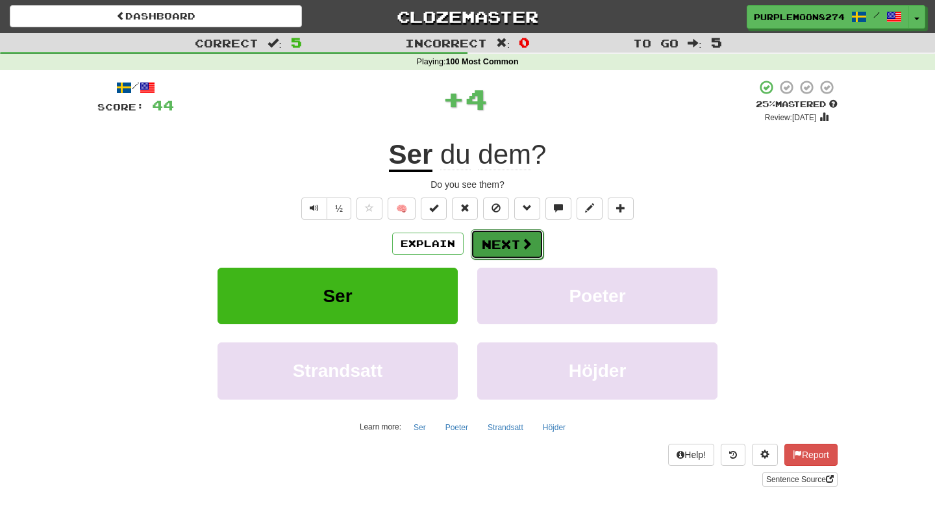
click at [509, 238] on button "Next" at bounding box center [507, 244] width 73 height 30
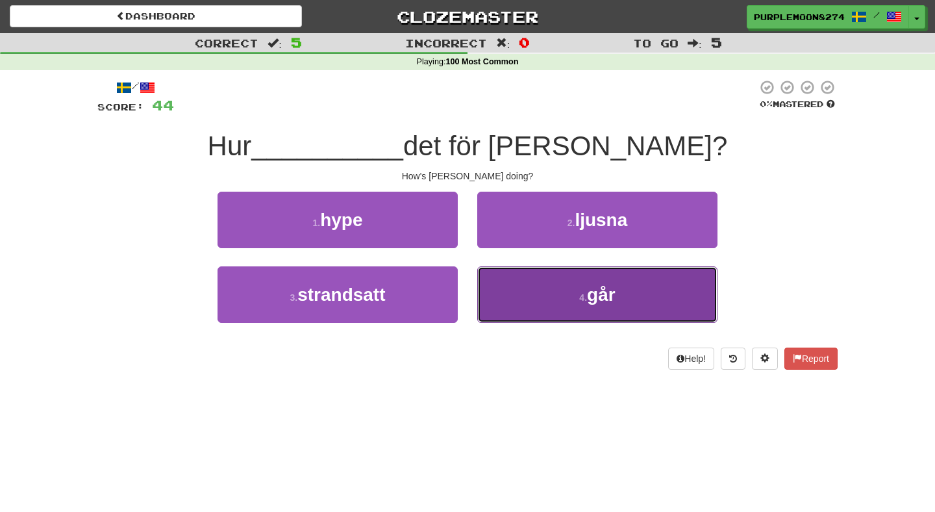
click at [485, 296] on button "4 . går" at bounding box center [597, 294] width 240 height 56
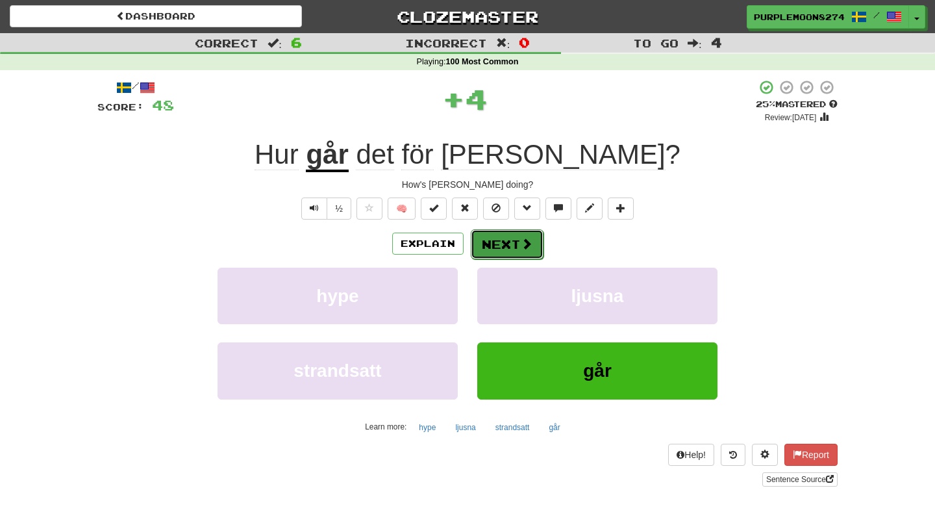
click at [502, 255] on button "Next" at bounding box center [507, 244] width 73 height 30
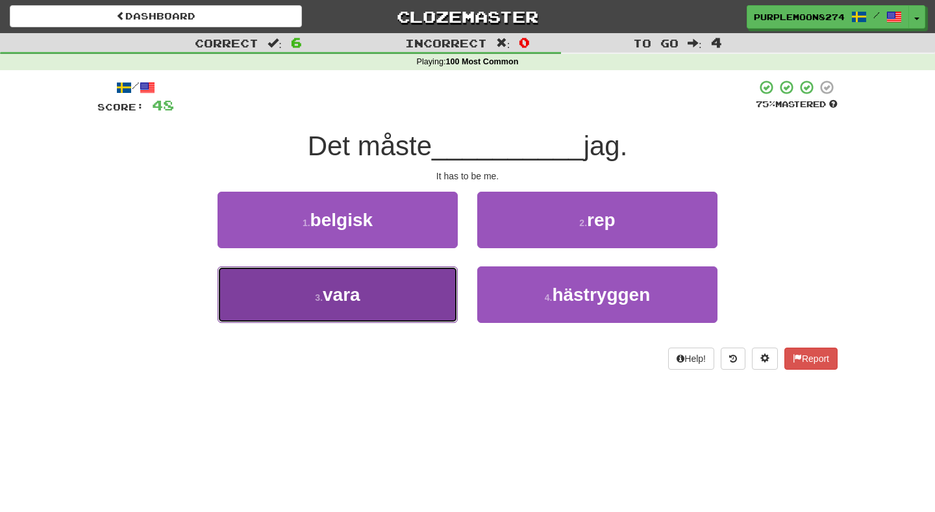
click at [437, 286] on button "3 . vara" at bounding box center [337, 294] width 240 height 56
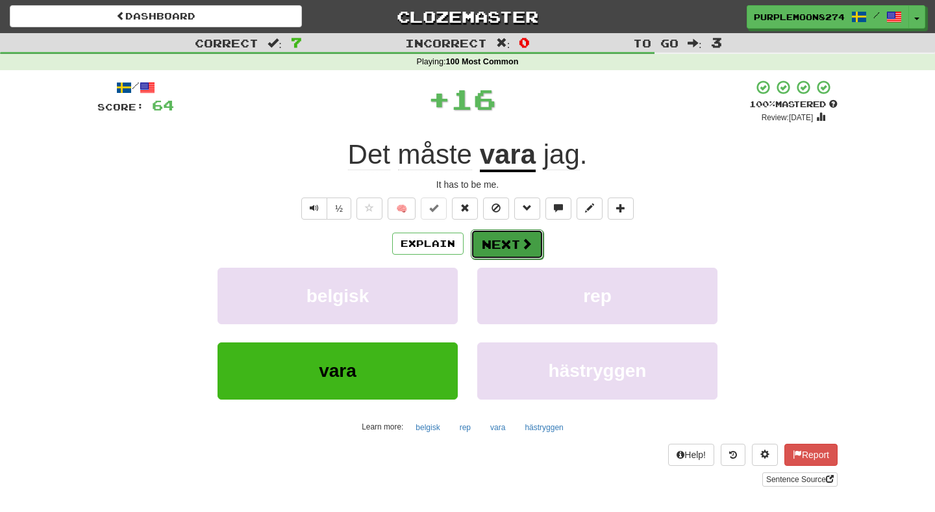
click at [494, 243] on button "Next" at bounding box center [507, 244] width 73 height 30
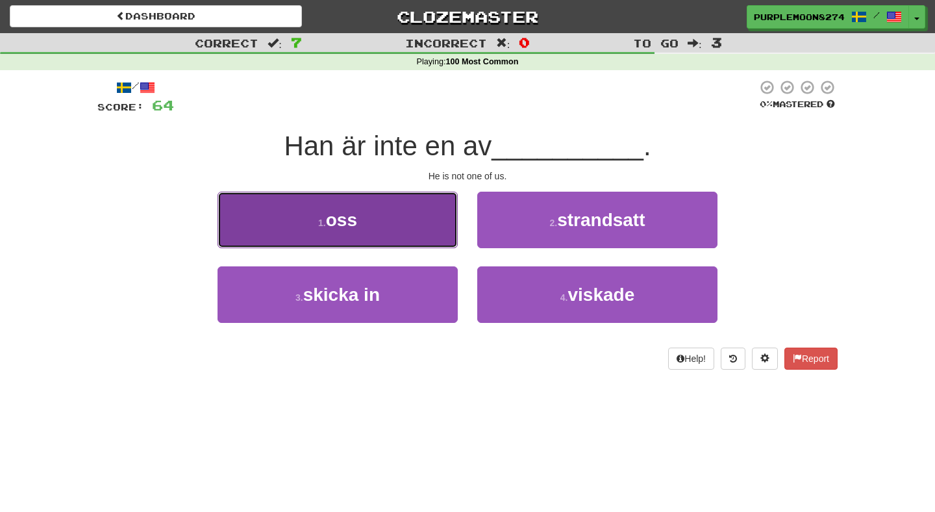
click at [427, 233] on button "1 . oss" at bounding box center [337, 220] width 240 height 56
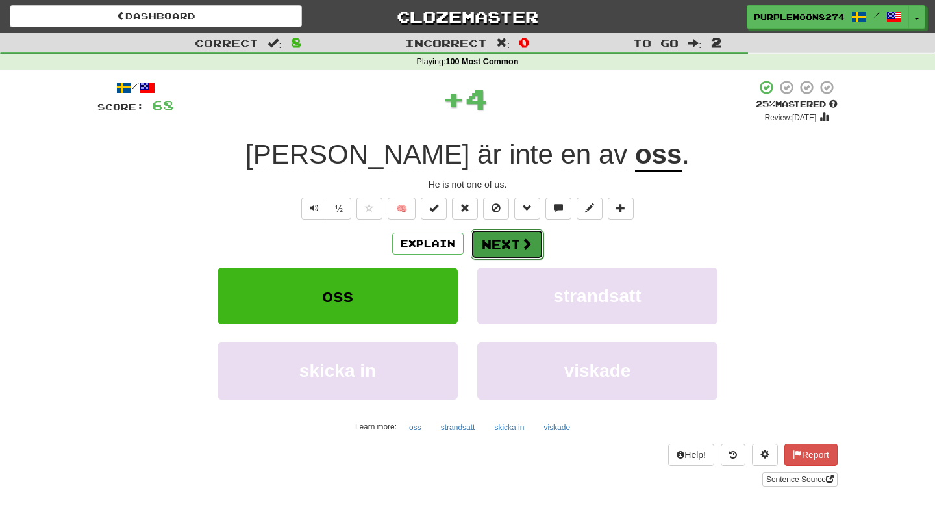
click at [483, 237] on button "Next" at bounding box center [507, 244] width 73 height 30
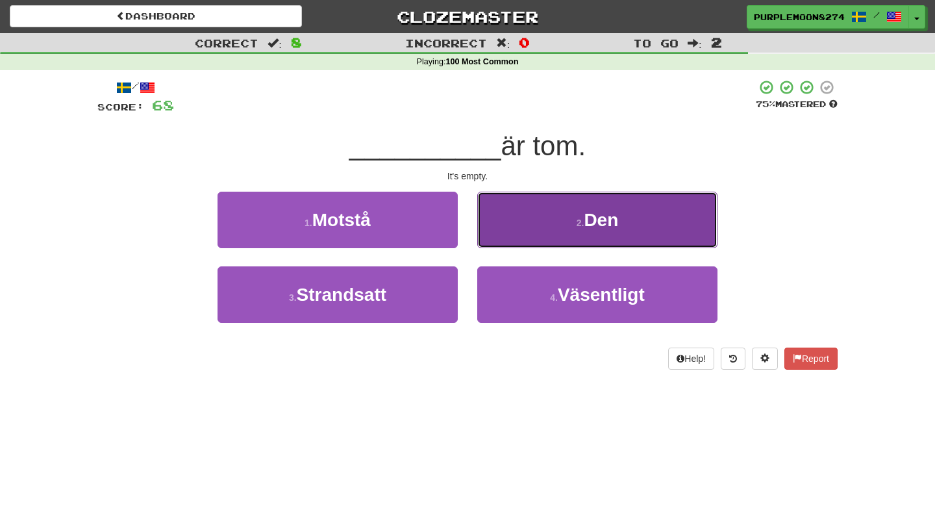
click at [488, 236] on button "2 . Den" at bounding box center [597, 220] width 240 height 56
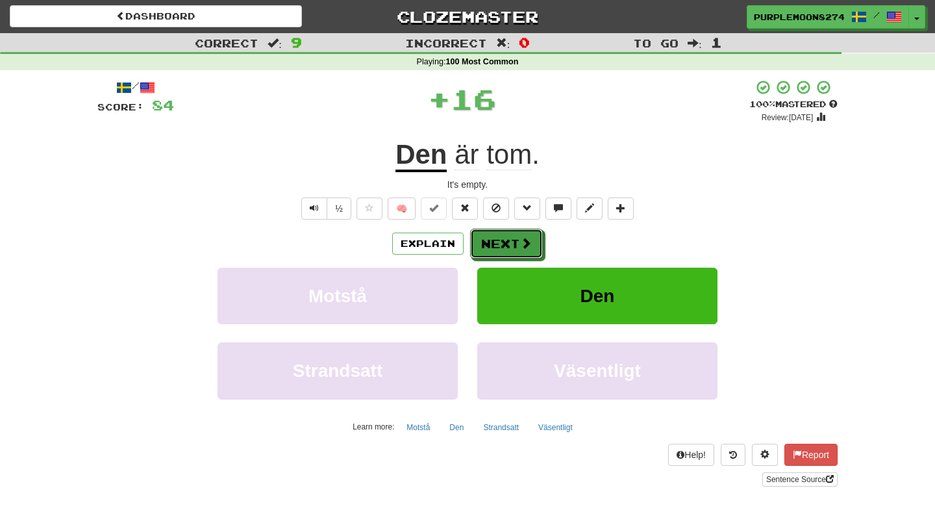
click at [488, 236] on button "Next" at bounding box center [506, 244] width 73 height 30
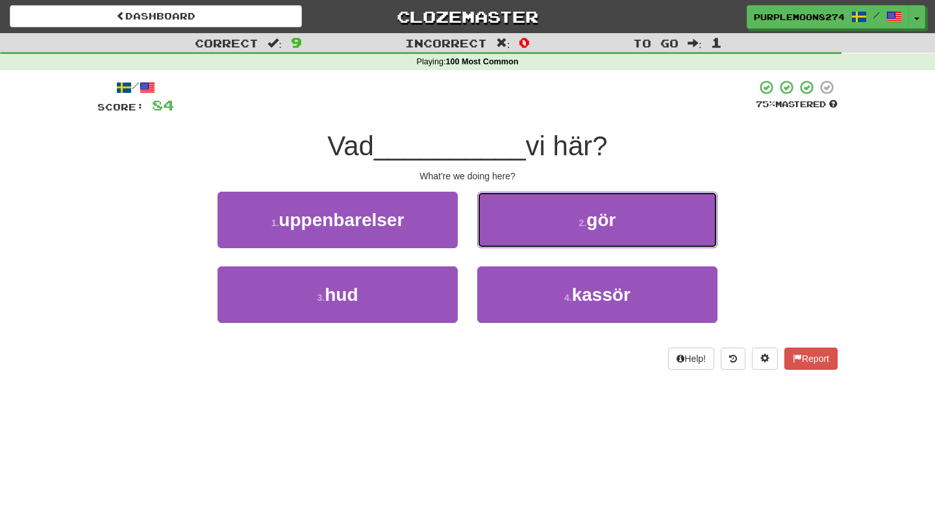
click at [488, 236] on button "2 . gör" at bounding box center [597, 220] width 240 height 56
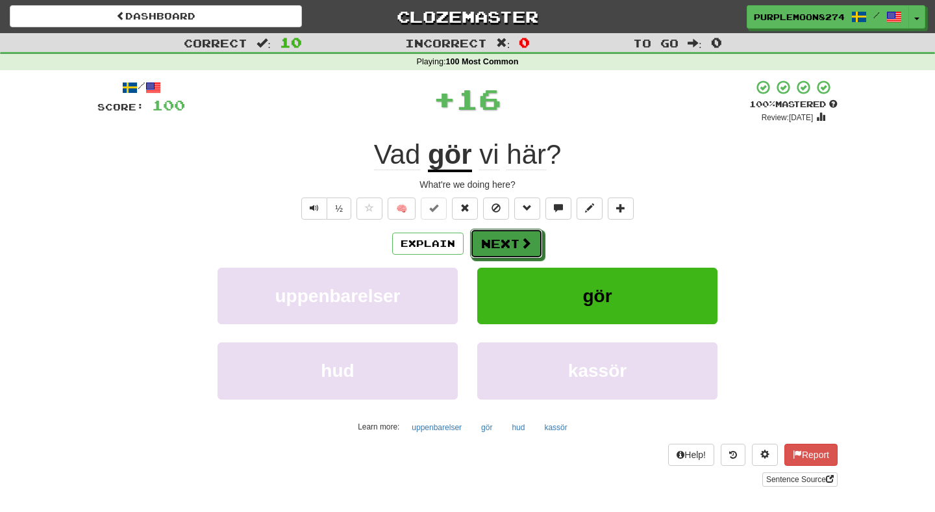
click at [488, 236] on button "Next" at bounding box center [506, 244] width 73 height 30
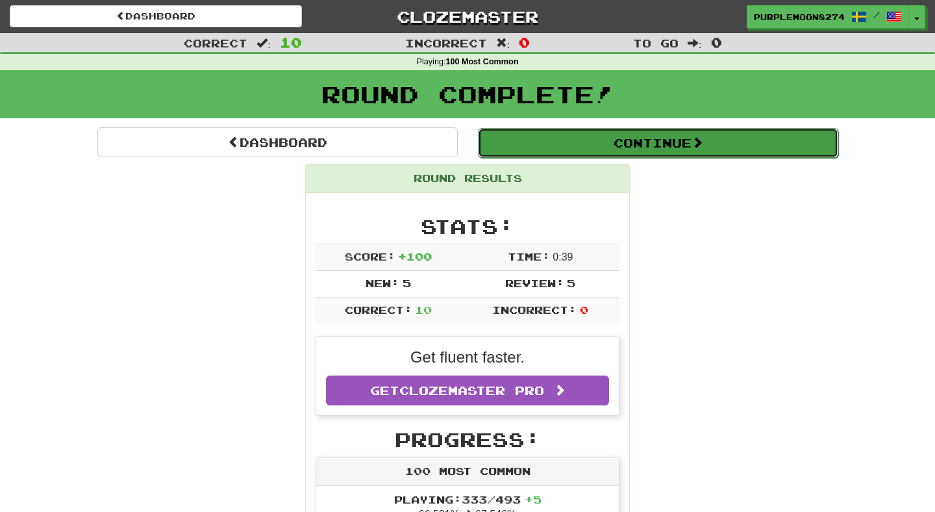
click at [538, 149] on button "Continue" at bounding box center [658, 143] width 360 height 30
